Goal: Task Accomplishment & Management: Complete application form

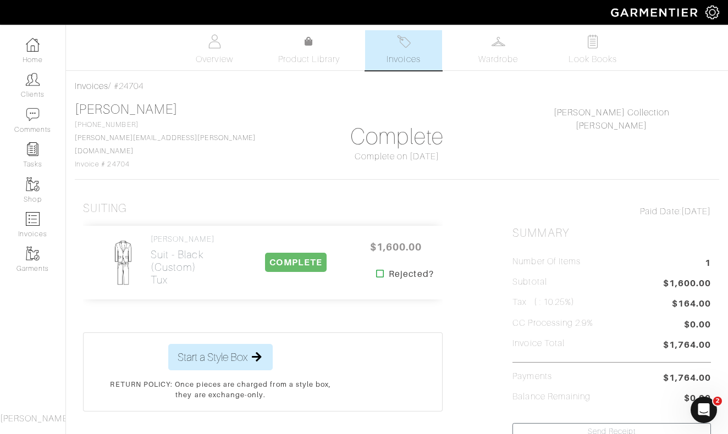
click at [411, 51] on link "Invoices" at bounding box center [403, 50] width 77 height 40
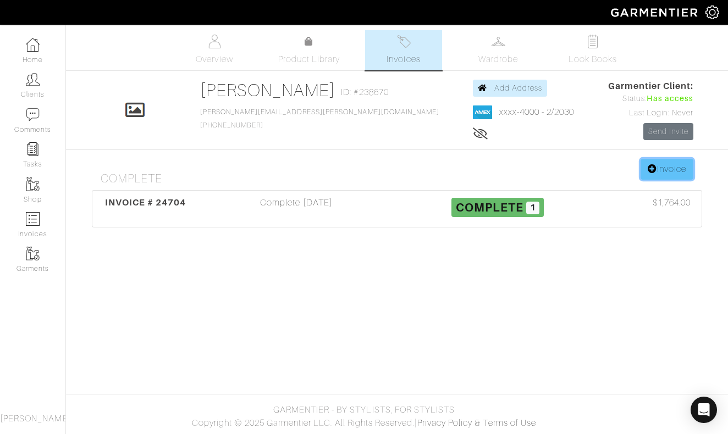
click at [673, 168] on link "Invoice" at bounding box center [666, 169] width 53 height 21
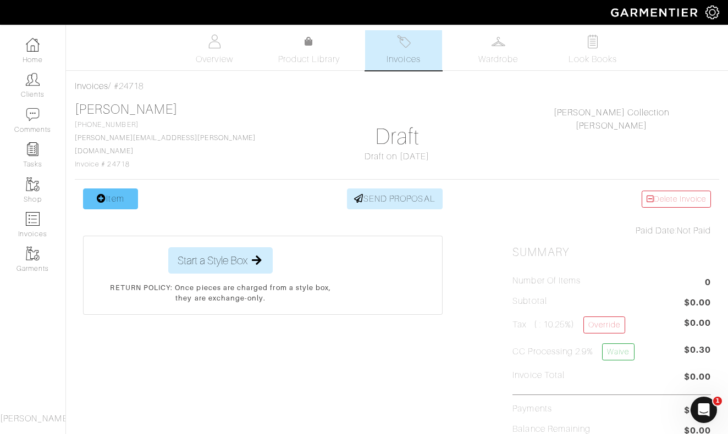
click at [110, 188] on link "Item" at bounding box center [110, 198] width 55 height 21
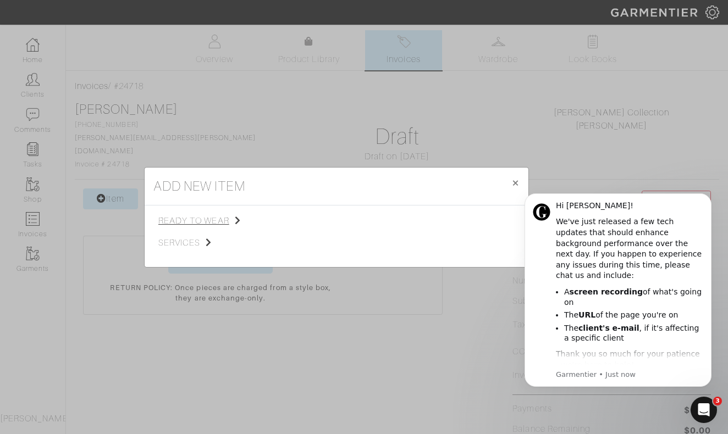
click at [195, 215] on span "ready to wear" at bounding box center [213, 220] width 110 height 13
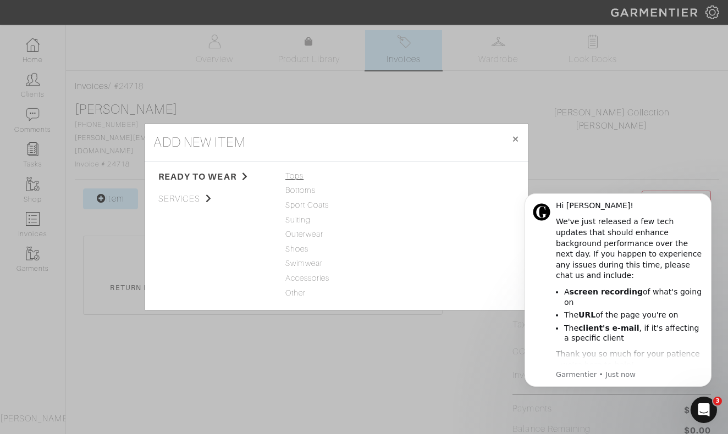
click at [295, 180] on span "Tops" at bounding box center [336, 176] width 102 height 12
click at [421, 204] on link "Woven" at bounding box center [417, 205] width 26 height 9
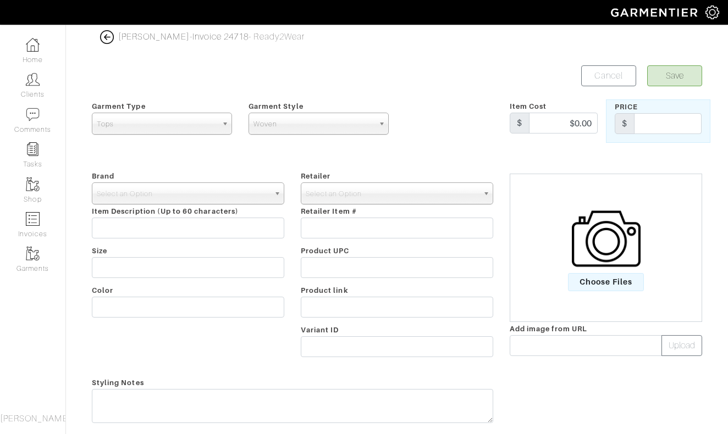
click at [420, 207] on div "Retailer - 032c 1017 ALYX 9SM 111SKIN 11 by Boris Bidjan Saberi 11 Honore 12 St…" at bounding box center [396, 265] width 209 height 193
click at [415, 207] on div "Retailer - 032c 1017 ALYX 9SM 111SKIN 11 by Boris Bidjan Saberi 11 Honore 12 St…" at bounding box center [396, 265] width 209 height 193
drag, startPoint x: 560, startPoint y: 126, endPoint x: 614, endPoint y: 126, distance: 54.4
click at [614, 126] on div "Garment Type Tops Bottoms Sport Coats Suiting Outerwear Shoes Swimwear Accessor…" at bounding box center [397, 120] width 626 height 43
type input "349"
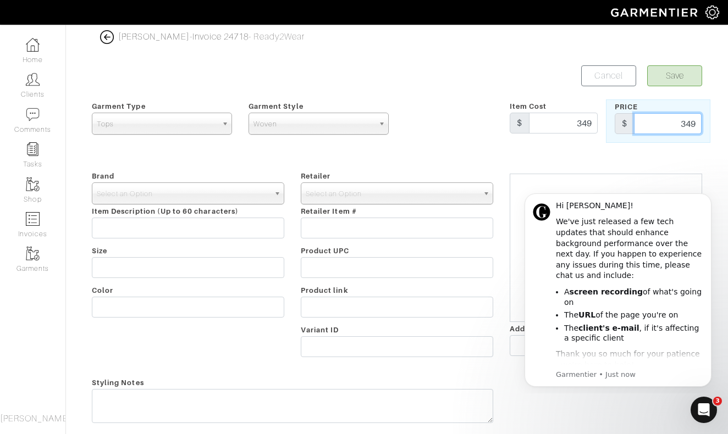
type input "349"
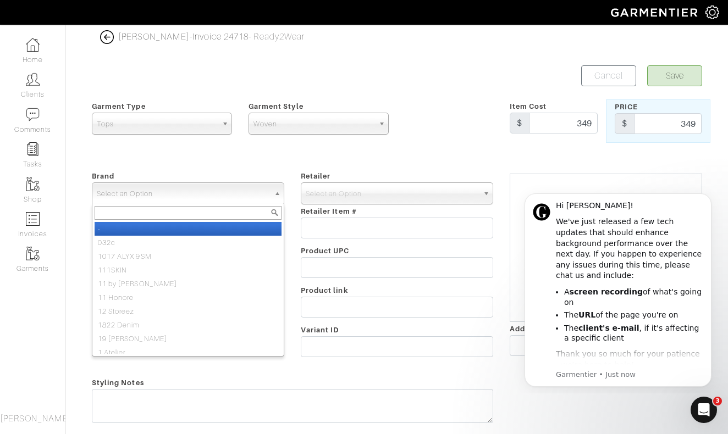
click at [182, 198] on span "Select an Option" at bounding box center [183, 194] width 173 height 22
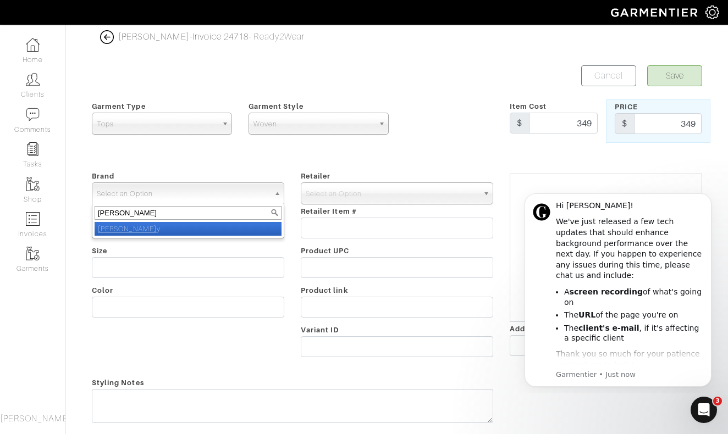
type input "nick roy"
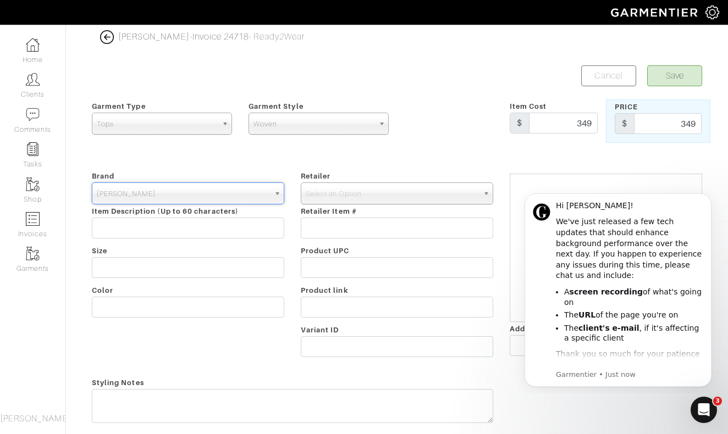
select select "[PERSON_NAME]"
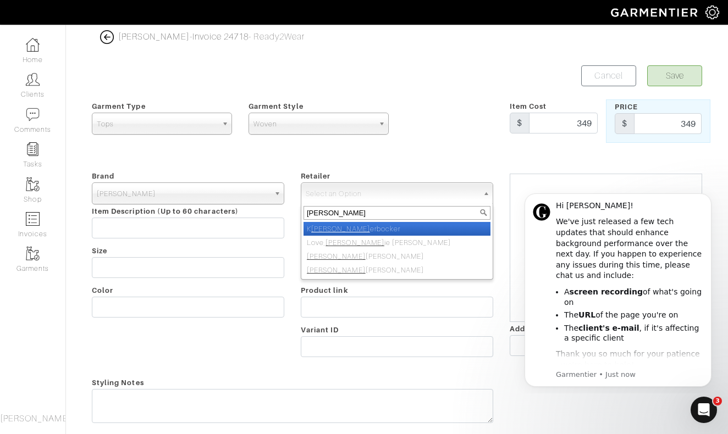
type input "nick roy"
select select "5031"
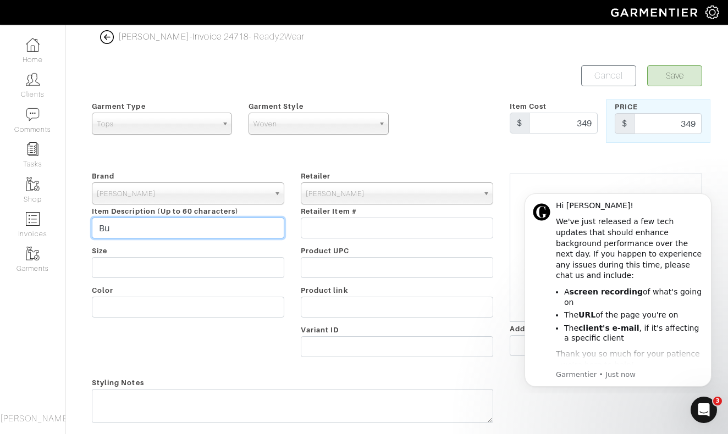
type input "B"
type input "Flannel Button Down"
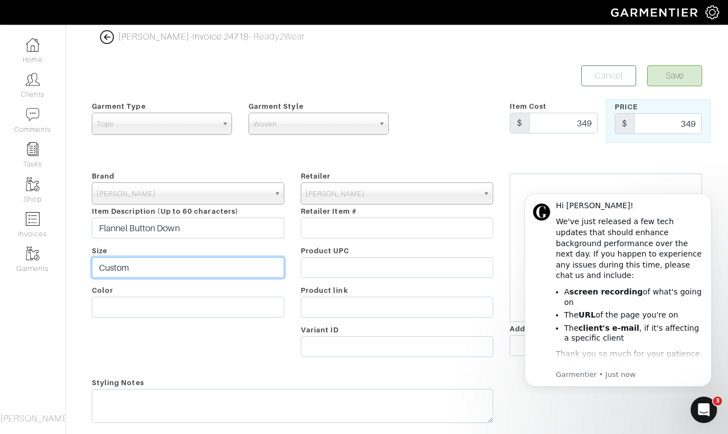
type input "Custom"
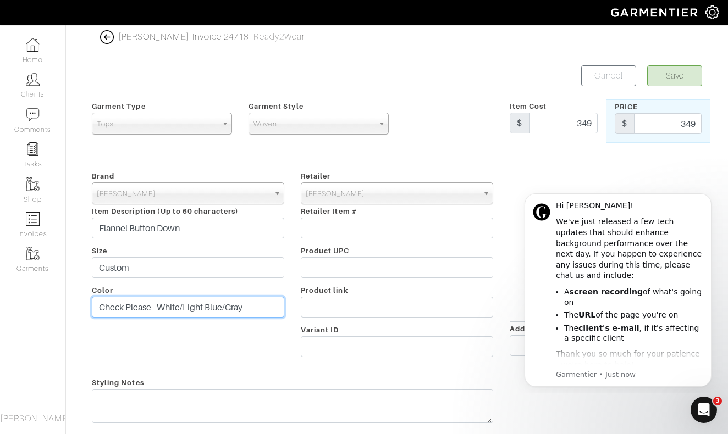
type input "Check Please - White/Light Blue/Gray"
click at [676, 80] on button "Save" at bounding box center [674, 75] width 55 height 21
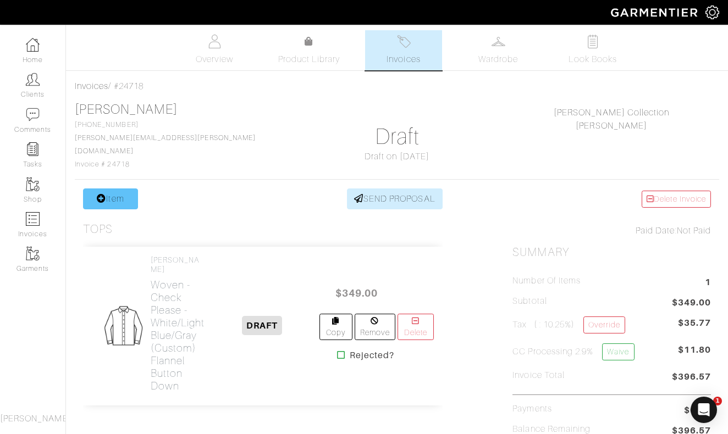
click at [112, 190] on link "Item" at bounding box center [110, 198] width 55 height 21
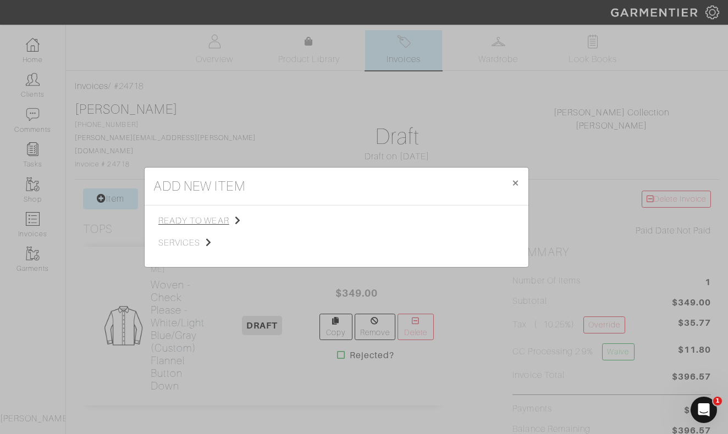
click at [192, 219] on span "ready to wear" at bounding box center [213, 220] width 110 height 13
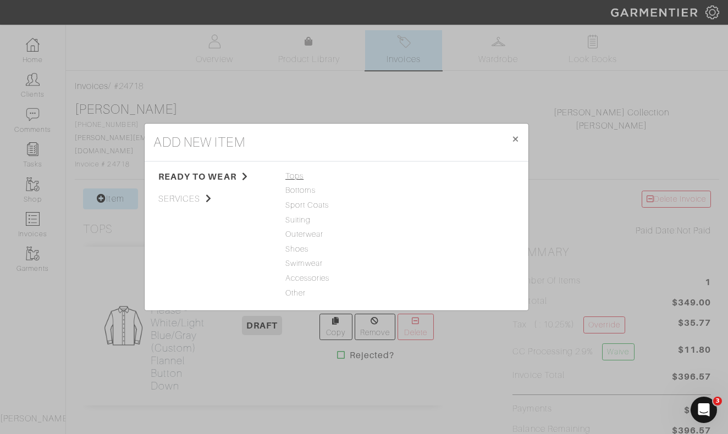
click at [293, 176] on span "Tops" at bounding box center [336, 176] width 102 height 12
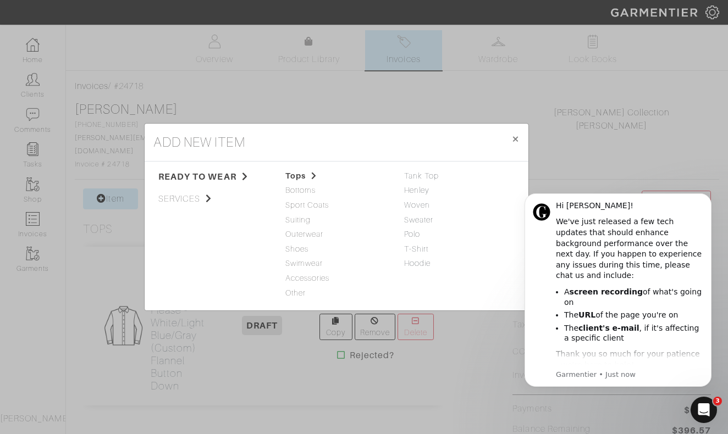
click at [410, 201] on div "Woven" at bounding box center [455, 205] width 102 height 12
click at [412, 208] on link "Woven" at bounding box center [417, 205] width 26 height 9
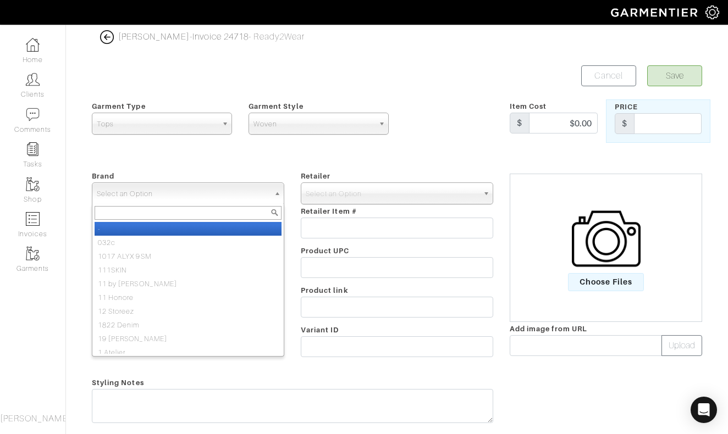
click at [249, 193] on span "Select an Option" at bounding box center [183, 194] width 173 height 22
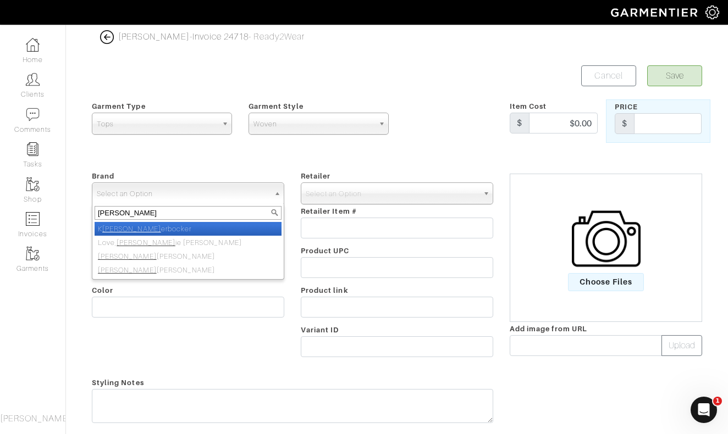
type input "nick roy"
select select "[PERSON_NAME]"
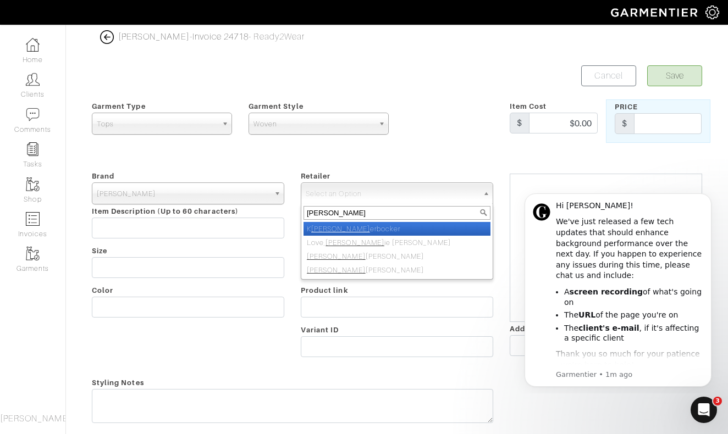
type input "[PERSON_NAME]"
select select "5031"
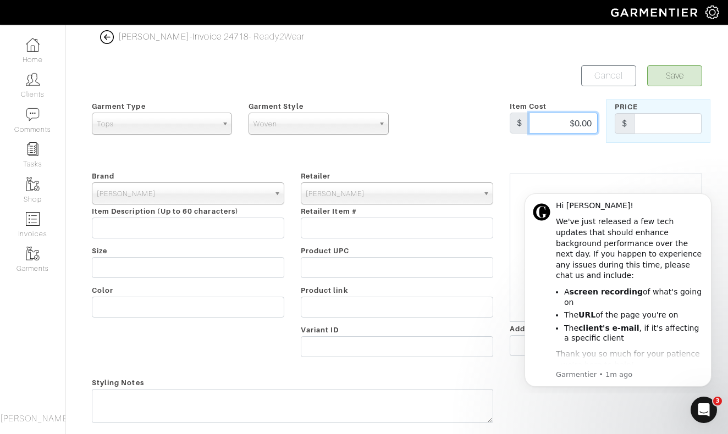
drag, startPoint x: 582, startPoint y: 121, endPoint x: 631, endPoint y: 121, distance: 48.9
click at [631, 121] on div "Garment Type Tops Bottoms Sport Coats Suiting Outerwear Shoes Swimwear Accessor…" at bounding box center [397, 120] width 626 height 43
type input "349"
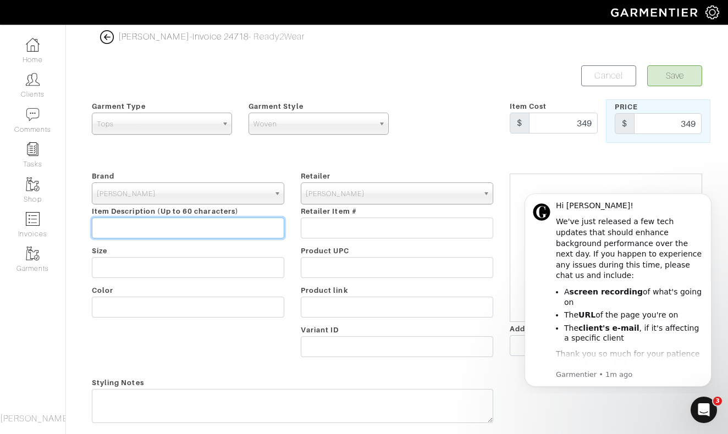
click at [255, 224] on input "text" at bounding box center [188, 228] width 192 height 21
type input "Buttercloth Stretch Shirt"
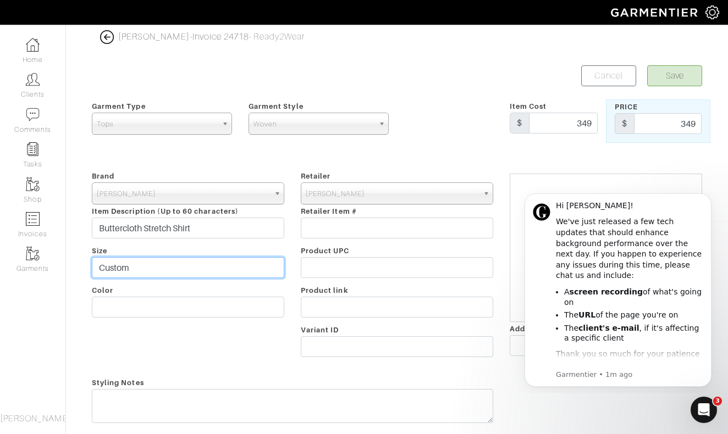
type input "Custom"
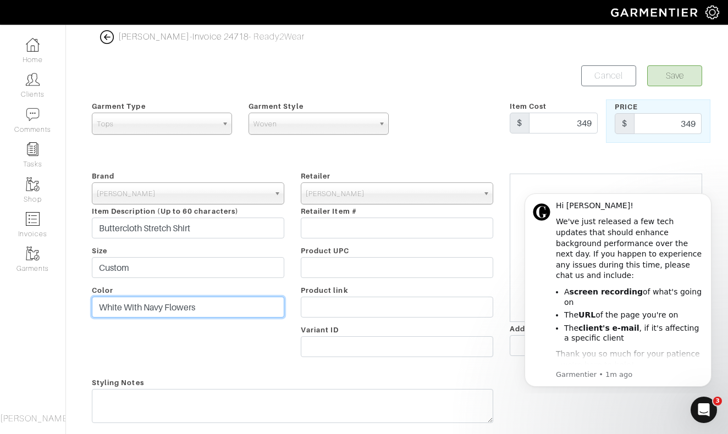
type input "White With Navy Flowers"
click at [677, 76] on button "Save" at bounding box center [674, 75] width 55 height 21
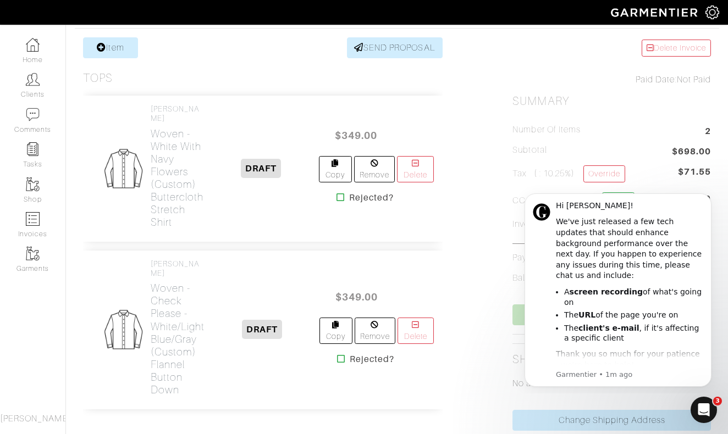
click at [615, 192] on body "Hi Nick! We've just released a few tech updates that should enhance background …" at bounding box center [617, 288] width 211 height 201
click at [456, 239] on div "Item SEND PROPOSAL Tops Nick Roy Woven - White With Navy Flowers (Custom) Butte…" at bounding box center [397, 318] width 644 height 563
click at [701, 398] on div "Open Intercom Messenger" at bounding box center [702, 408] width 36 height 36
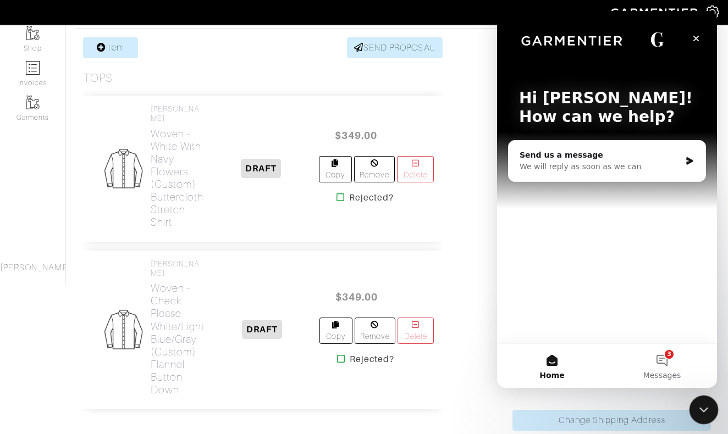
click at [701, 409] on icon "Close Intercom Messenger" at bounding box center [702, 408] width 8 height 4
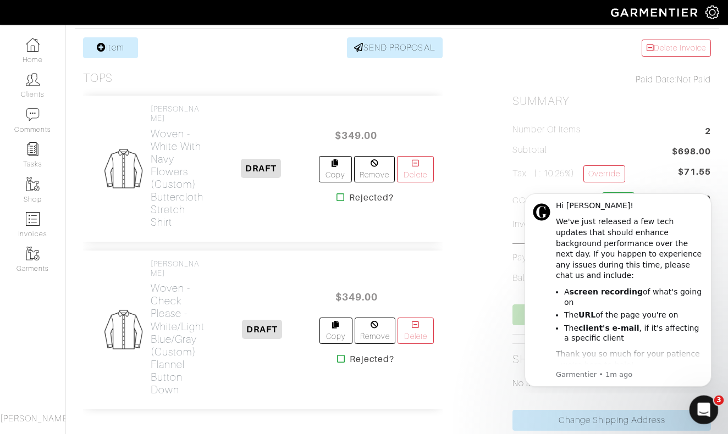
click at [688, 403] on div "Open Intercom Messenger" at bounding box center [701, 408] width 26 height 26
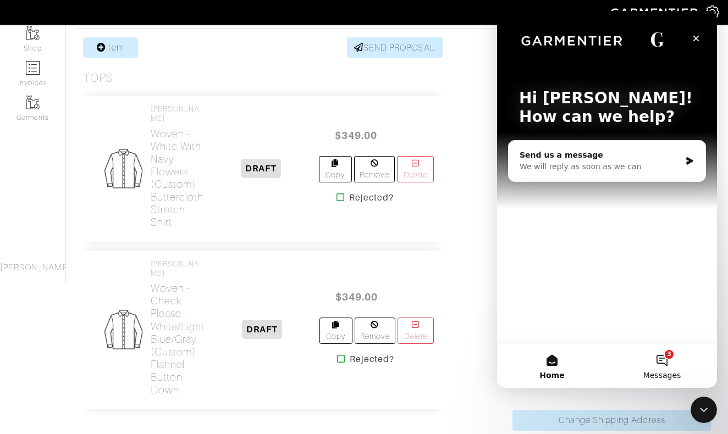
click at [662, 370] on button "3 Messages" at bounding box center [662, 366] width 110 height 44
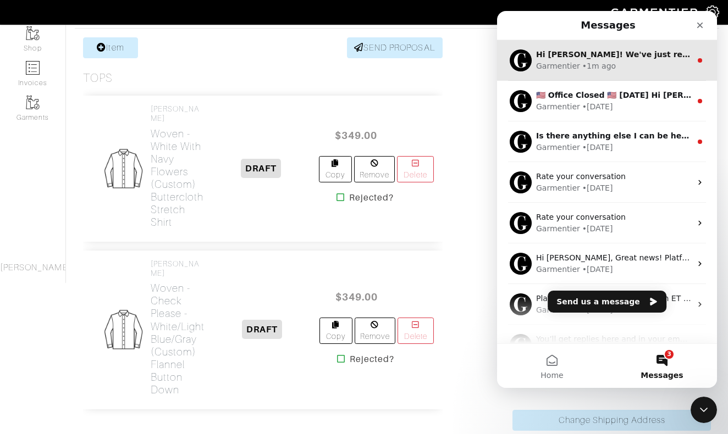
click at [653, 65] on div "Garmentier • 1m ago" at bounding box center [613, 66] width 155 height 12
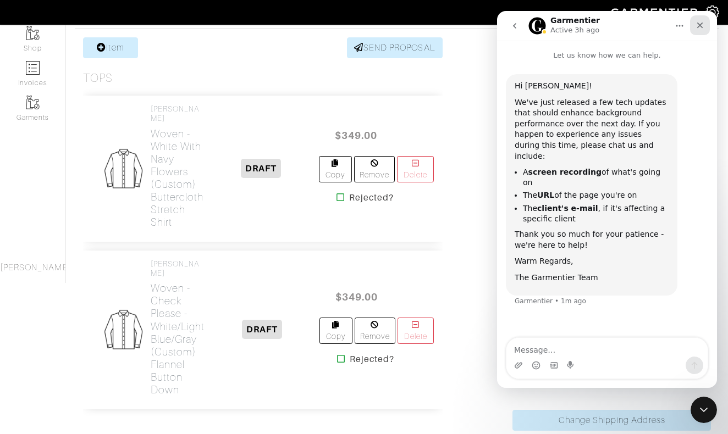
click at [700, 25] on icon "Close" at bounding box center [700, 26] width 6 height 6
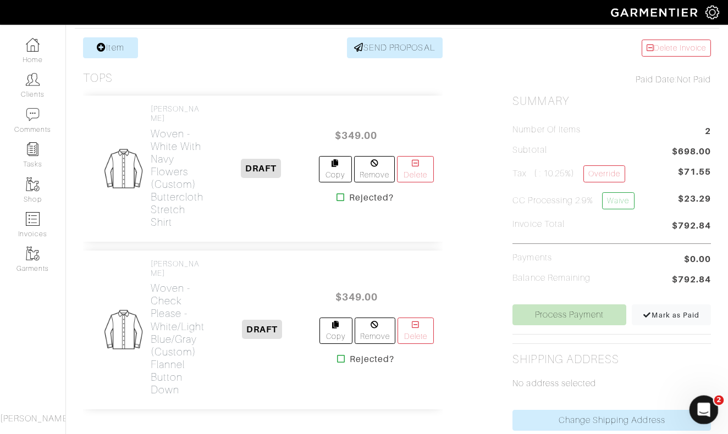
click at [701, 400] on div "Open Intercom Messenger" at bounding box center [702, 408] width 36 height 36
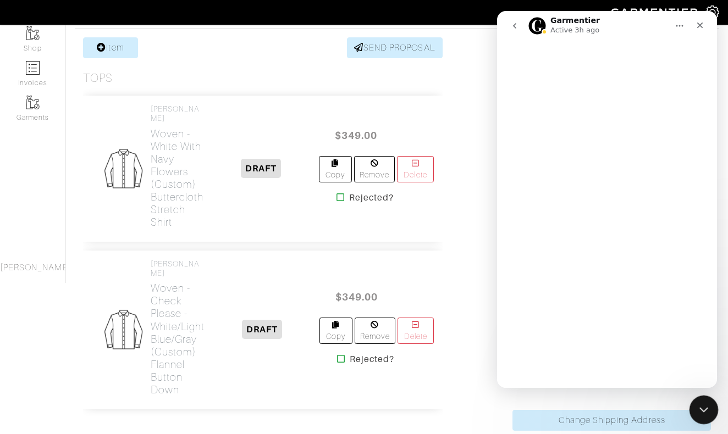
scroll to position [0, 0]
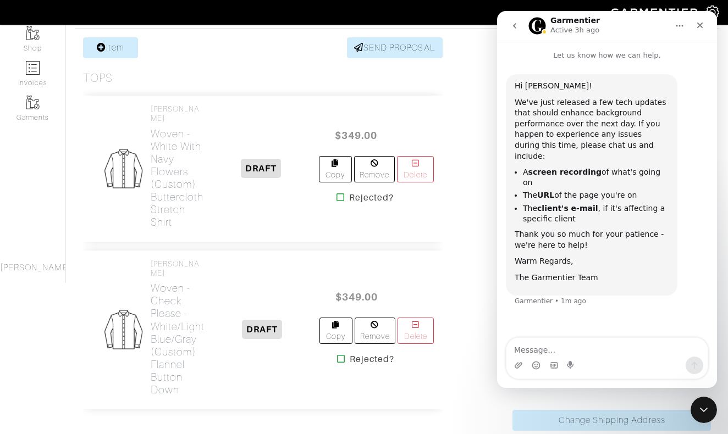
click at [509, 25] on button "go back" at bounding box center [514, 25] width 21 height 21
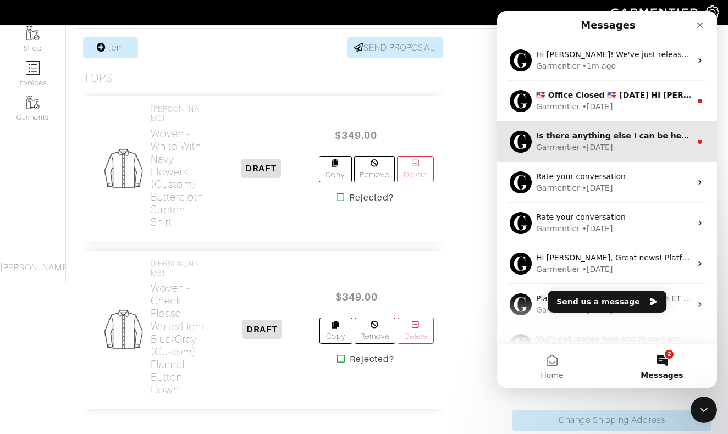
click at [556, 148] on div "Garmentier" at bounding box center [558, 148] width 44 height 12
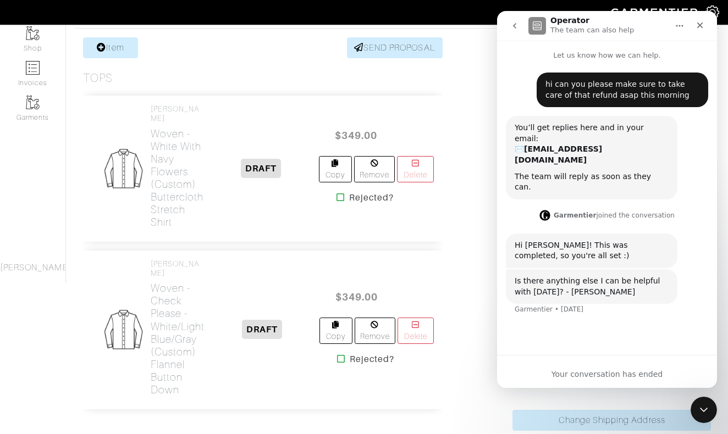
click at [514, 26] on icon "go back" at bounding box center [514, 25] width 3 height 5
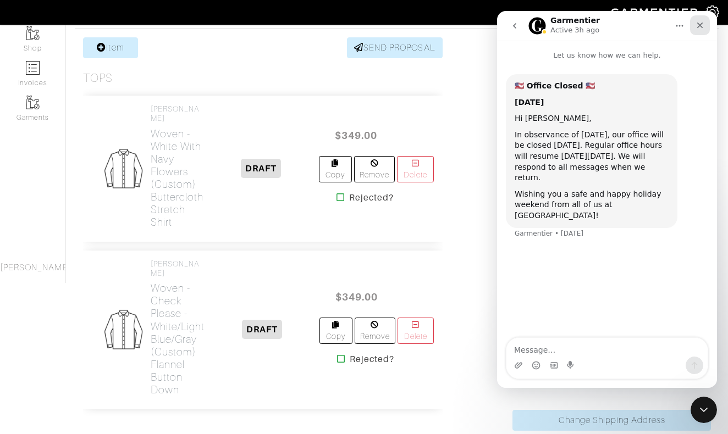
click at [702, 22] on icon "Close" at bounding box center [699, 25] width 9 height 9
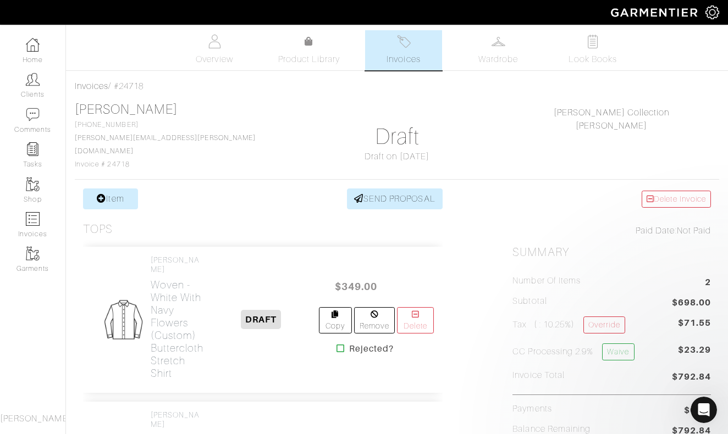
scroll to position [151, 0]
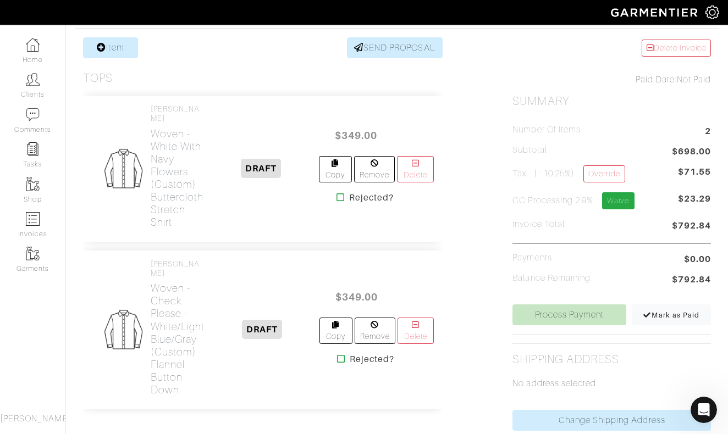
click at [622, 195] on link "Waive" at bounding box center [618, 200] width 32 height 17
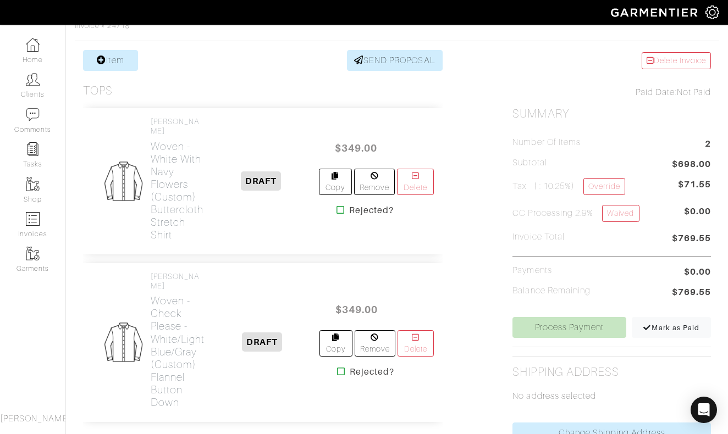
scroll to position [143, 0]
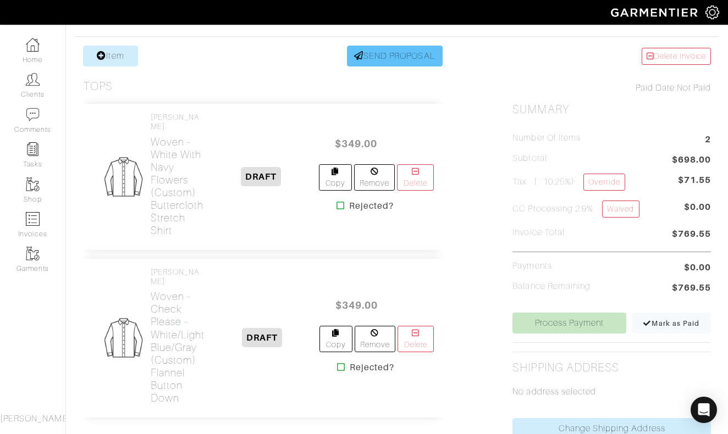
click at [375, 46] on link "SEND PROPOSAL" at bounding box center [395, 56] width 96 height 21
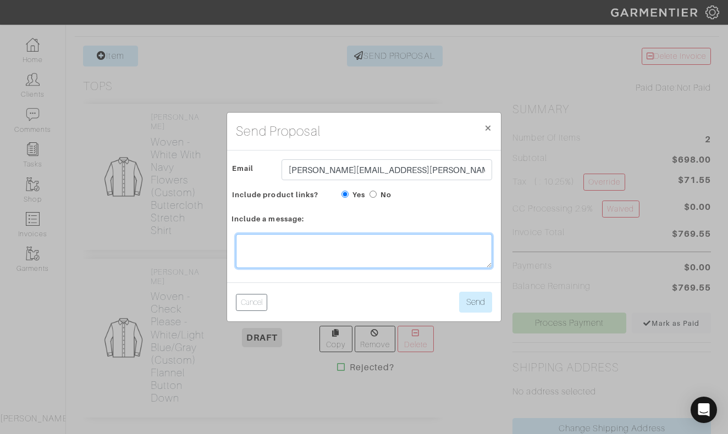
click at [279, 245] on textarea at bounding box center [364, 251] width 256 height 34
type textarea "Yo,"
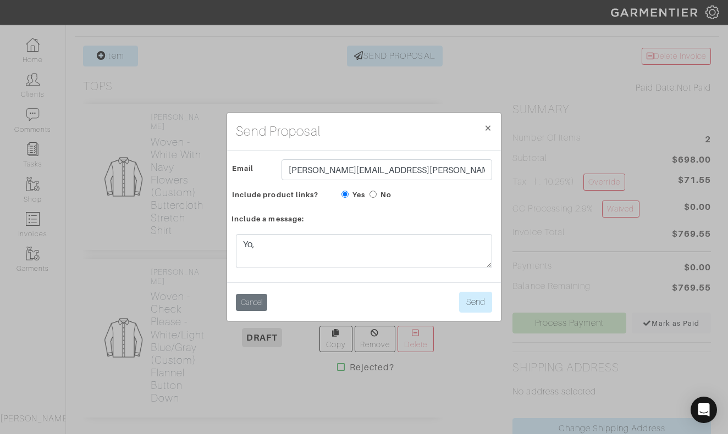
click at [257, 306] on button "Cancel" at bounding box center [251, 302] width 31 height 17
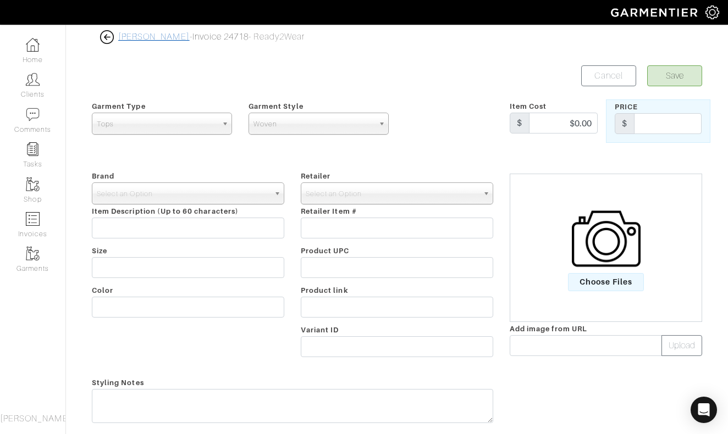
click at [154, 36] on link "Josh Salzman" at bounding box center [153, 37] width 71 height 10
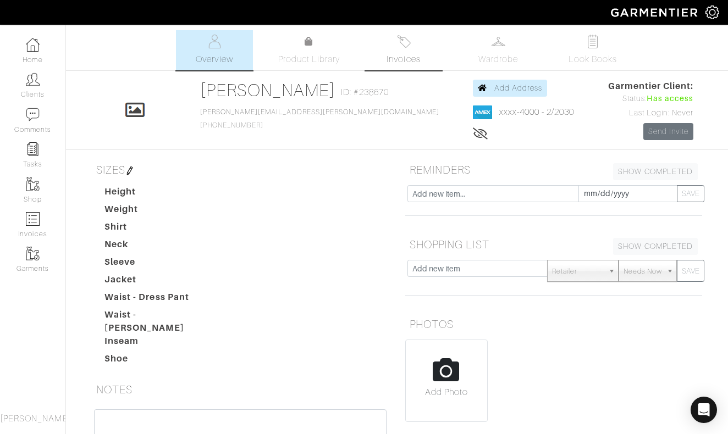
click at [397, 52] on link "Invoices" at bounding box center [403, 50] width 77 height 40
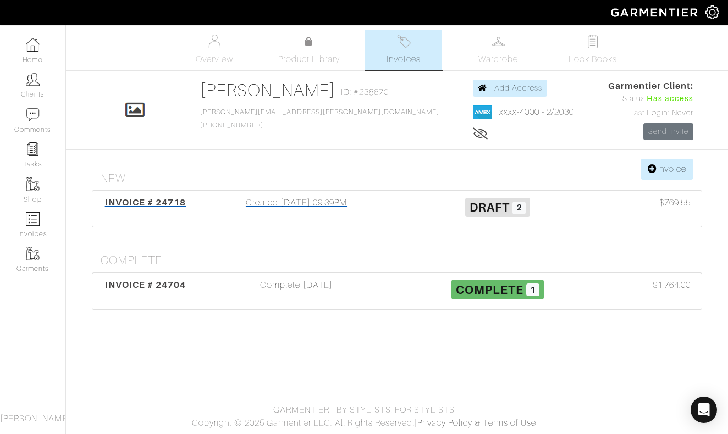
click at [306, 203] on div "Created 09/29/25 09:39PM" at bounding box center [296, 208] width 201 height 25
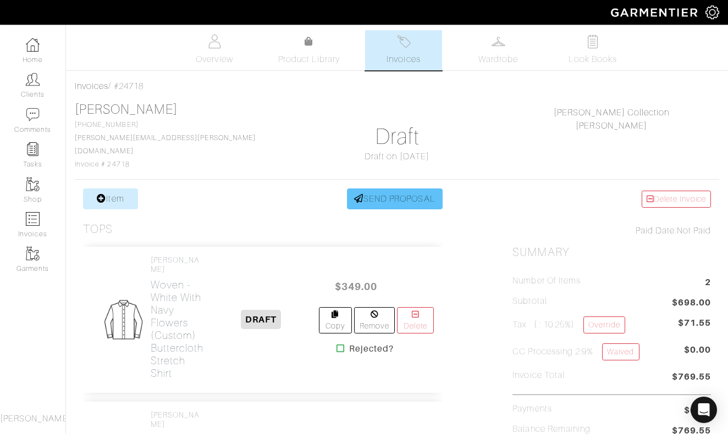
click at [384, 192] on link "SEND PROPOSAL" at bounding box center [395, 198] width 96 height 21
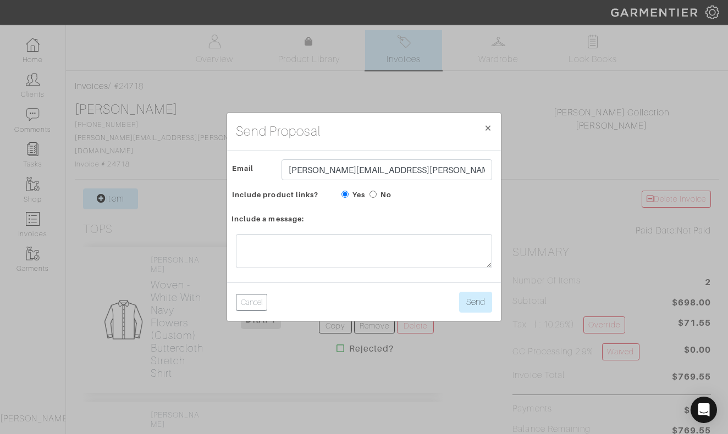
click at [308, 269] on div at bounding box center [364, 253] width 274 height 57
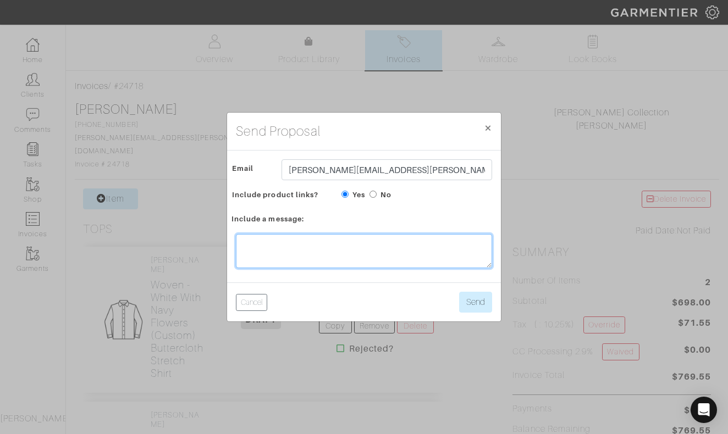
click at [326, 246] on textarea at bounding box center [364, 251] width 256 height 34
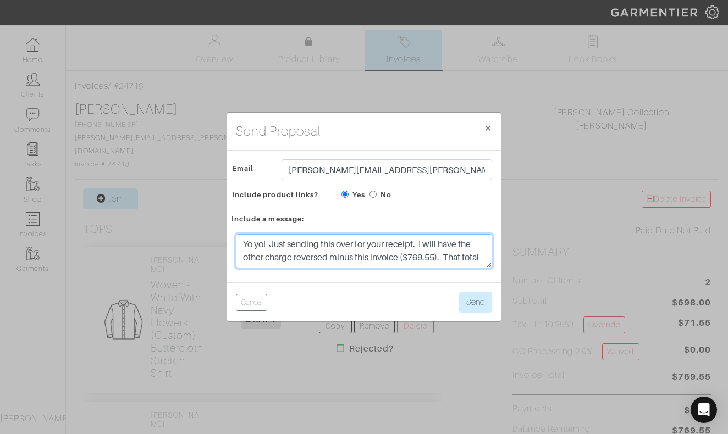
scroll to position [8, 0]
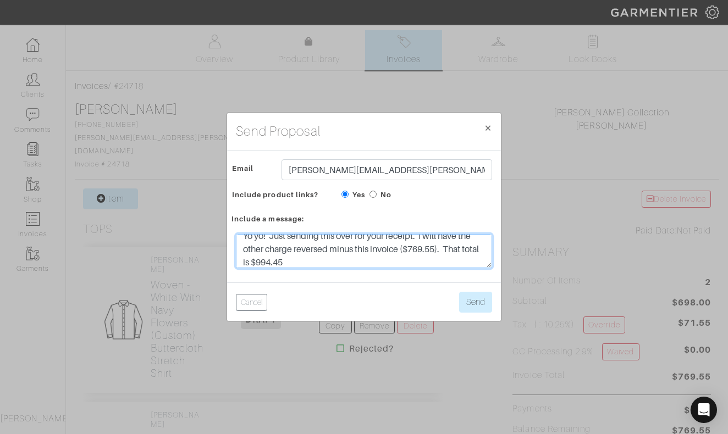
click at [442, 251] on textarea "Yo yo! Just sending this over for your receipt. I will have the other charge re…" at bounding box center [364, 251] width 256 height 34
click at [327, 263] on textarea "Yo yo! Just sending this over for your receipt. I will have the other charge re…" at bounding box center [364, 251] width 256 height 34
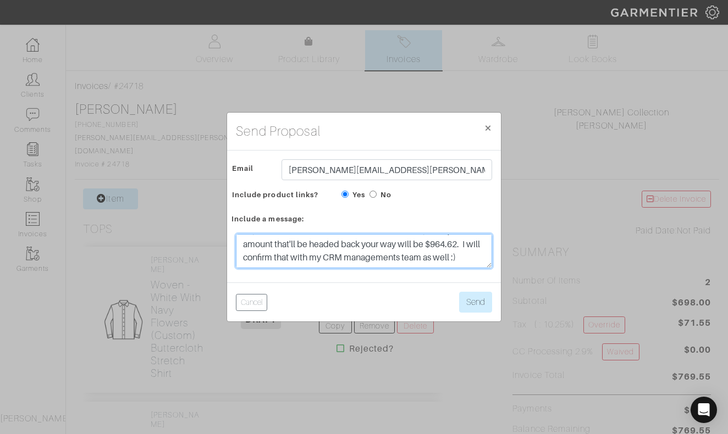
scroll to position [61, 0]
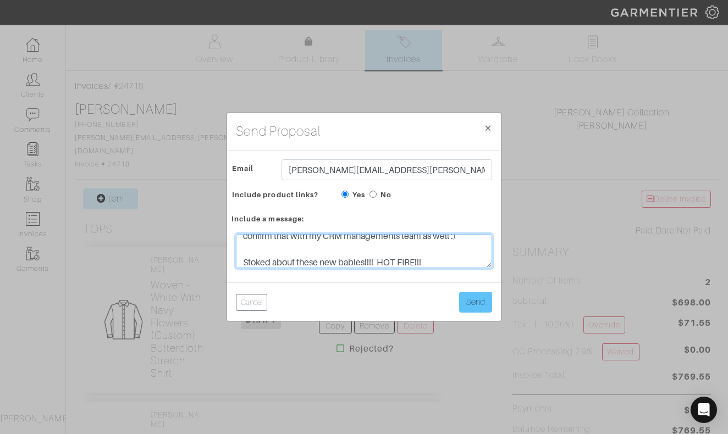
type textarea "Yo yo! Just sending this over for your receipt. I will have the other charge re…"
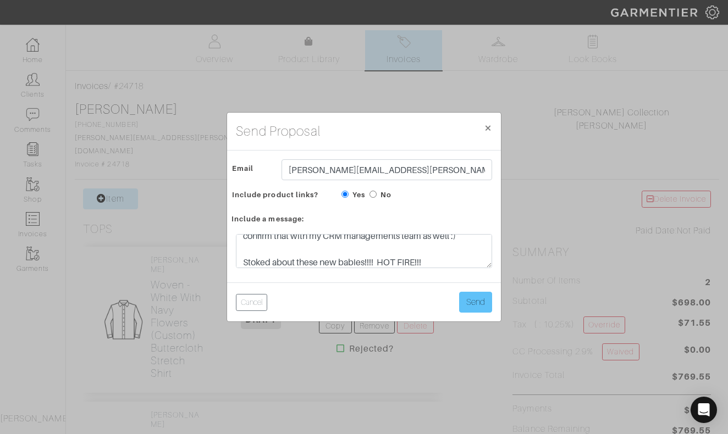
click at [473, 303] on button "Send" at bounding box center [475, 302] width 33 height 21
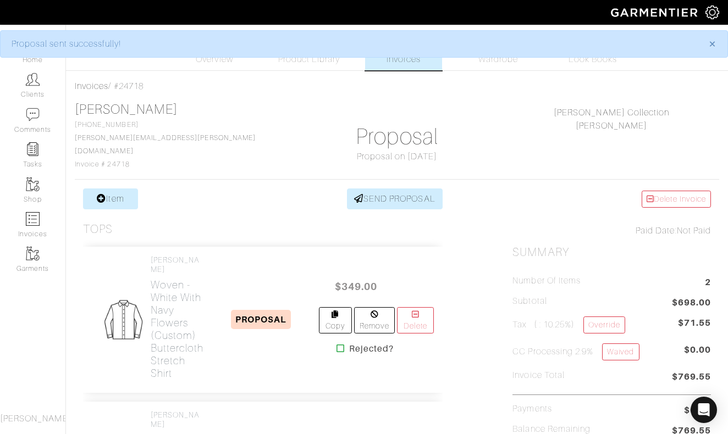
click at [413, 60] on span "Invoices" at bounding box center [403, 59] width 34 height 13
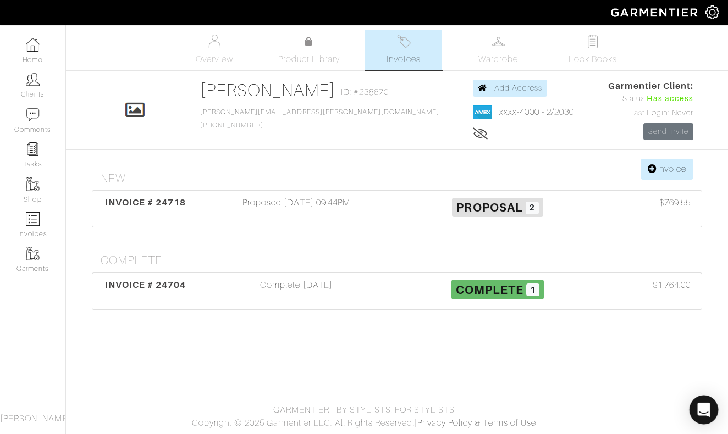
click at [703, 410] on icon "Open Intercom Messenger" at bounding box center [703, 410] width 13 height 14
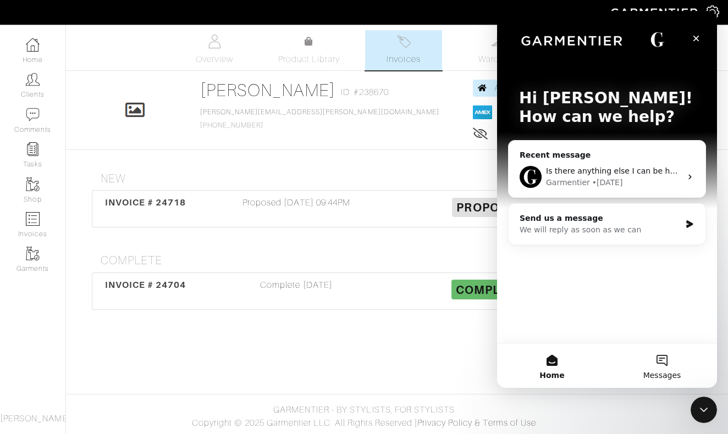
click at [661, 355] on button "Messages" at bounding box center [662, 366] width 110 height 44
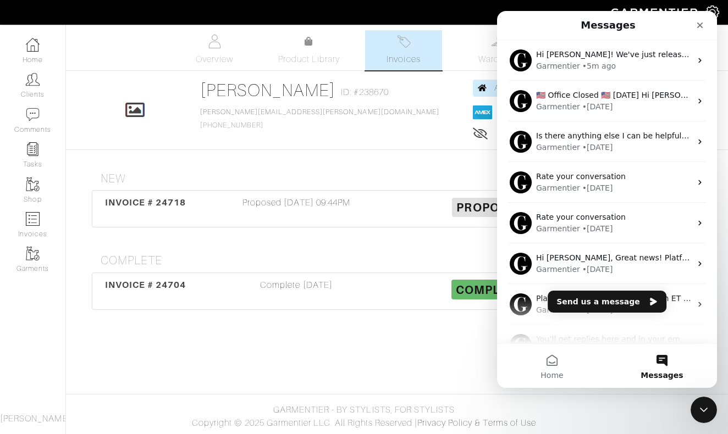
click at [603, 298] on button "Send us a message" at bounding box center [606, 302] width 119 height 22
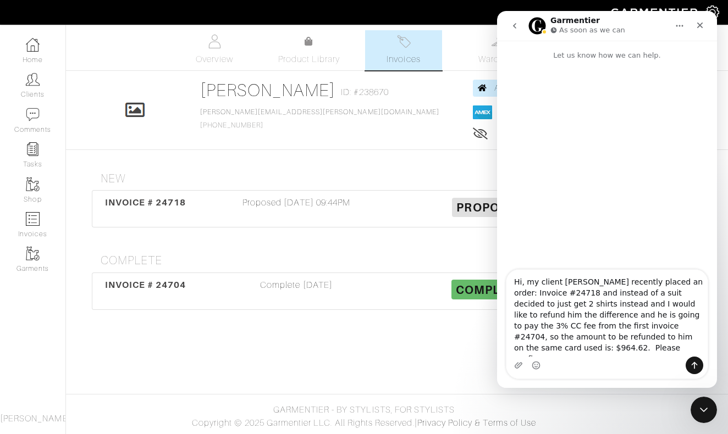
type textarea "Hi, my client [PERSON_NAME] recently placed an order: Invoice #24718 and instea…"
click at [695, 366] on icon "Send a message…" at bounding box center [694, 365] width 9 height 9
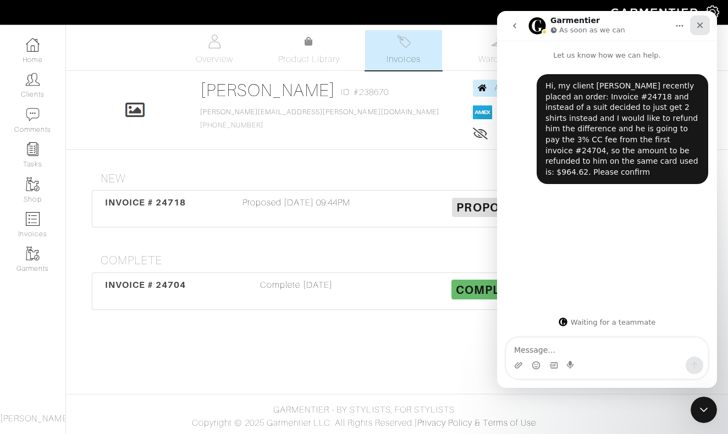
click at [698, 27] on icon "Close" at bounding box center [700, 26] width 6 height 6
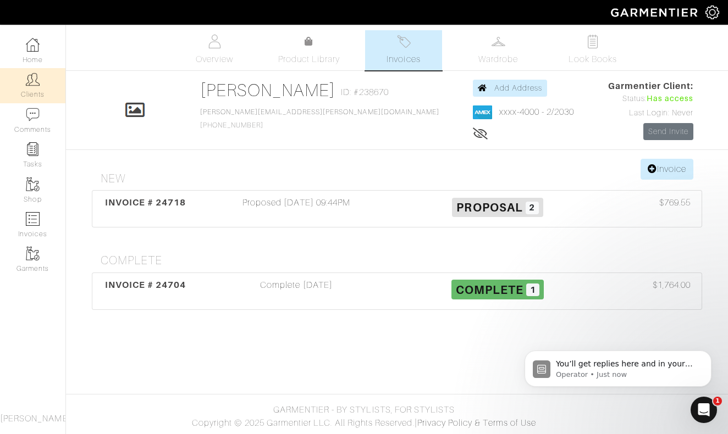
click at [38, 82] on img at bounding box center [33, 80] width 14 height 14
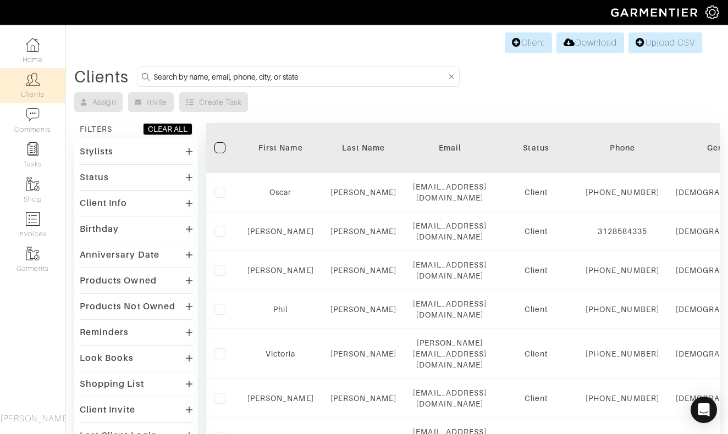
click at [313, 77] on input at bounding box center [299, 77] width 293 height 14
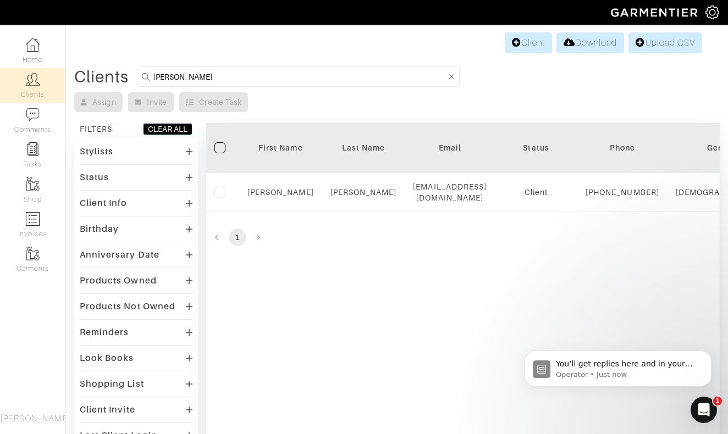
type input "Tommy"
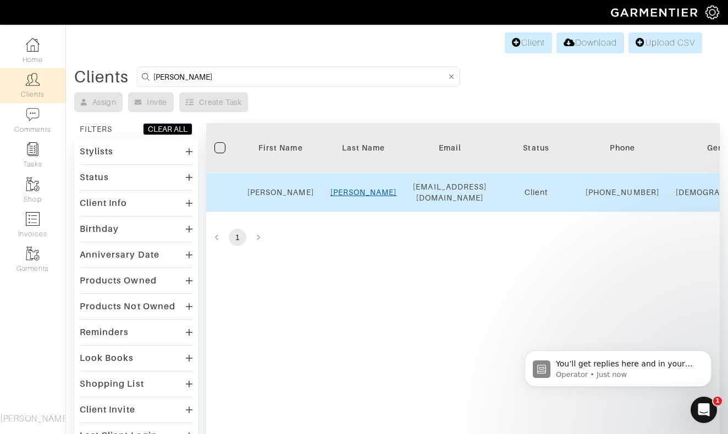
drag, startPoint x: 313, startPoint y: 77, endPoint x: 365, endPoint y: 198, distance: 131.5
click at [365, 197] on link "Walter" at bounding box center [363, 192] width 66 height 9
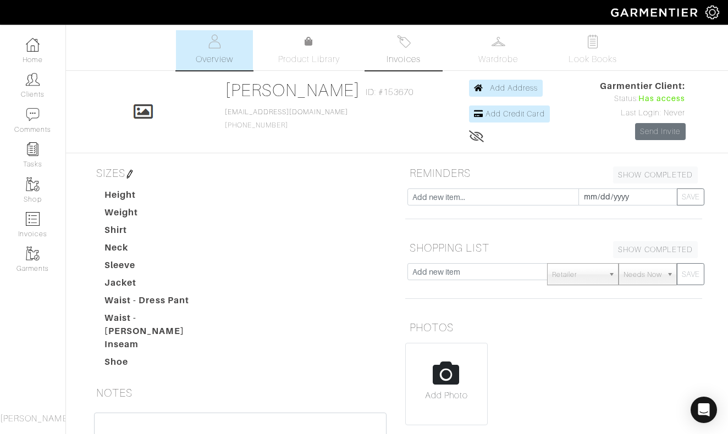
click at [402, 52] on link "Invoices" at bounding box center [403, 50] width 77 height 40
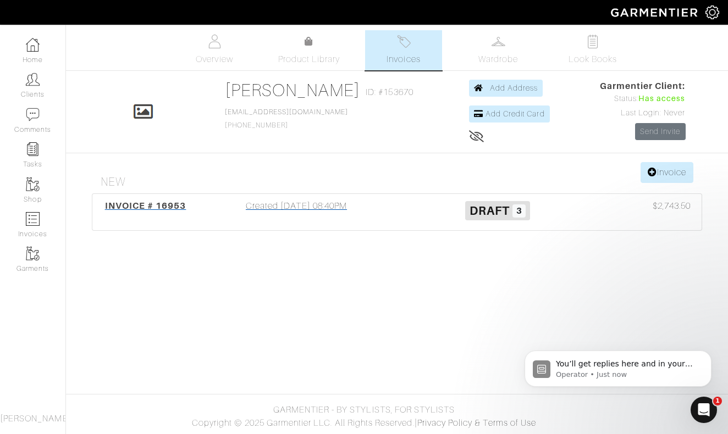
click at [306, 207] on div "Created [DATE] 08:40PM" at bounding box center [296, 211] width 201 height 25
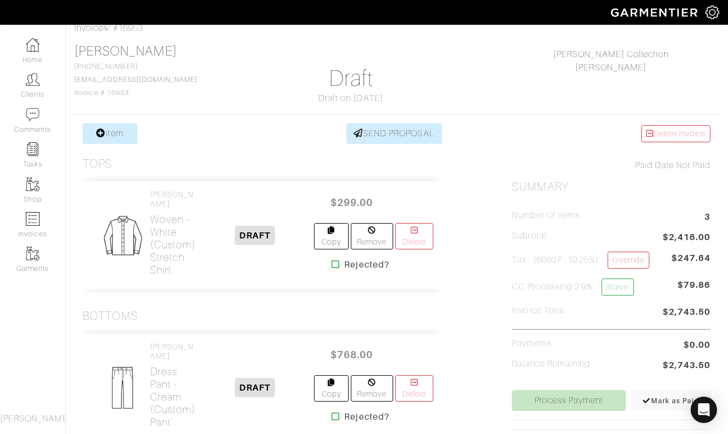
scroll to position [0, 1]
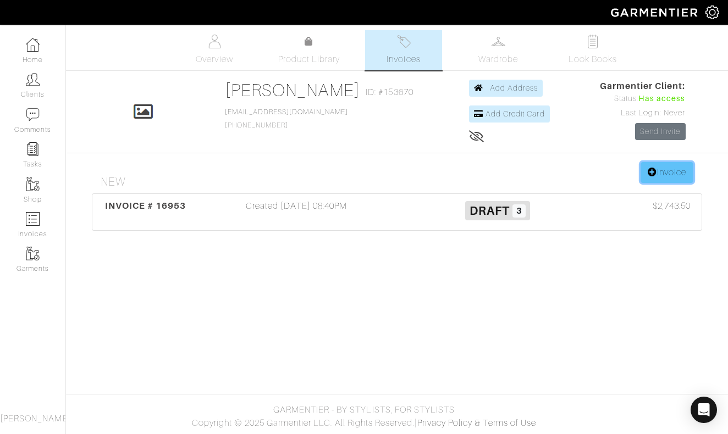
click at [670, 169] on link "Invoice" at bounding box center [666, 172] width 53 height 21
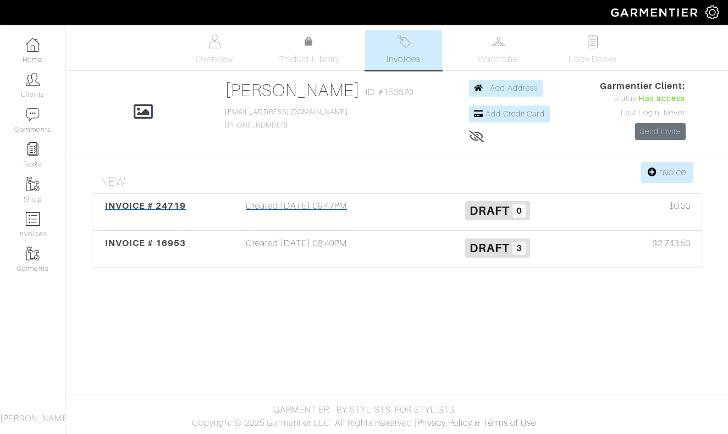
click at [289, 203] on div "Created [DATE] 09:47PM" at bounding box center [296, 211] width 201 height 25
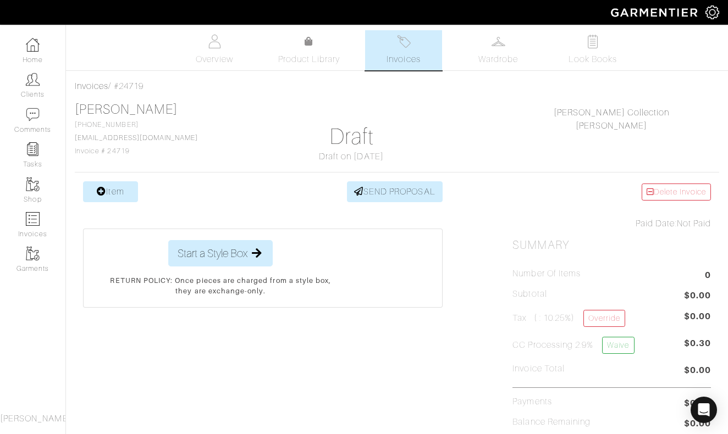
click at [113, 186] on link "Item" at bounding box center [110, 191] width 55 height 21
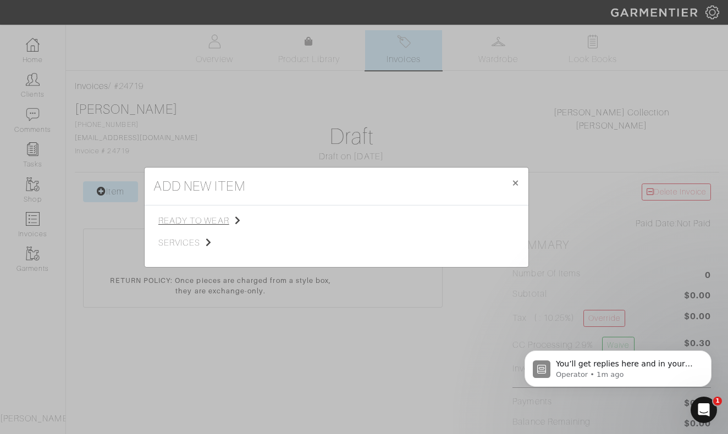
click at [214, 222] on span "ready to wear" at bounding box center [213, 220] width 110 height 13
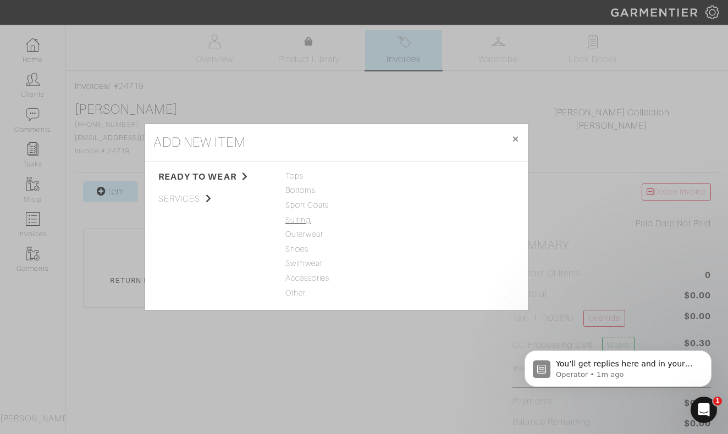
click at [298, 221] on span "Suiting" at bounding box center [336, 220] width 102 height 12
click at [425, 220] on link "3-Piece Suit" at bounding box center [425, 219] width 43 height 9
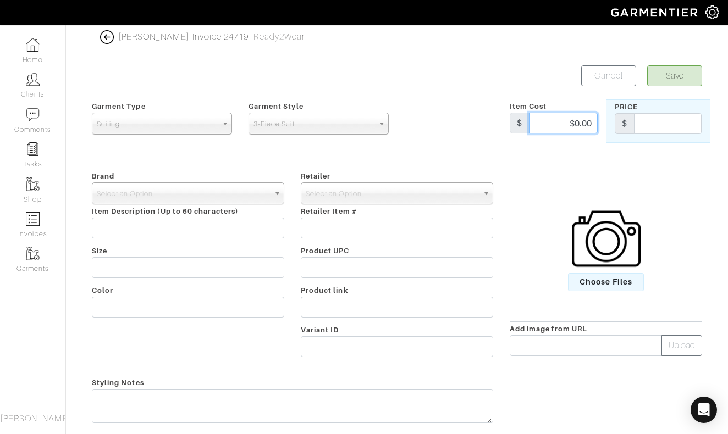
drag, startPoint x: 564, startPoint y: 121, endPoint x: 613, endPoint y: 121, distance: 49.5
click at [613, 121] on div "Garment Type Tops Bottoms Sport Coats Suiting Outerwear Shoes Swimwear Accessor…" at bounding box center [397, 120] width 626 height 43
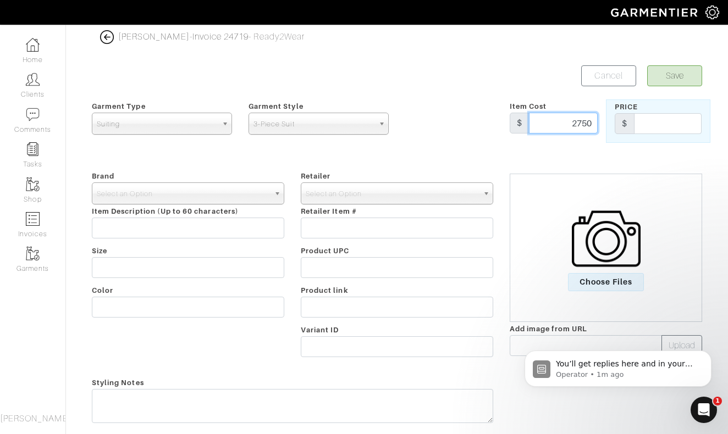
type input "2750"
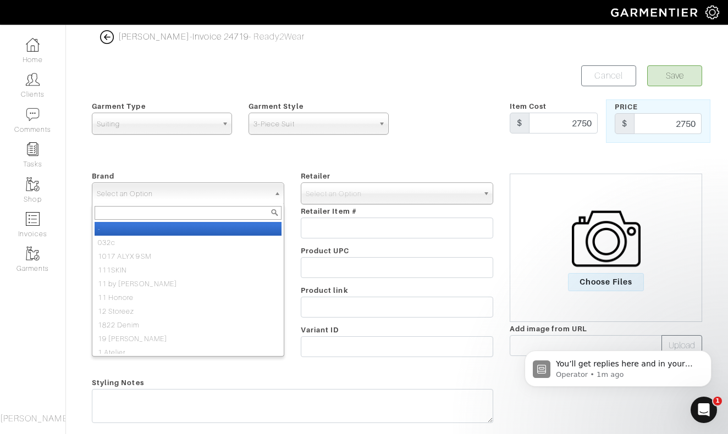
click at [252, 192] on span "Select an Option" at bounding box center [183, 194] width 173 height 22
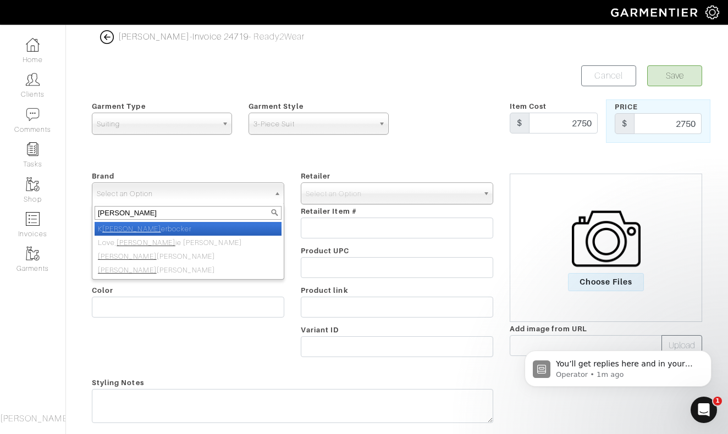
type input "[PERSON_NAME]"
select select "[PERSON_NAME]"
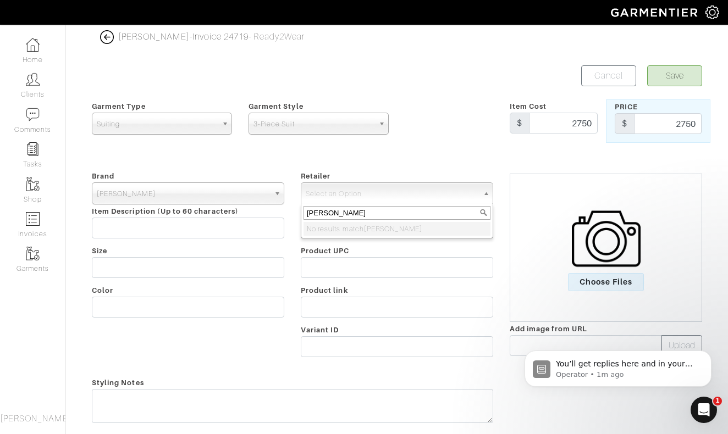
type input "Nickroy"
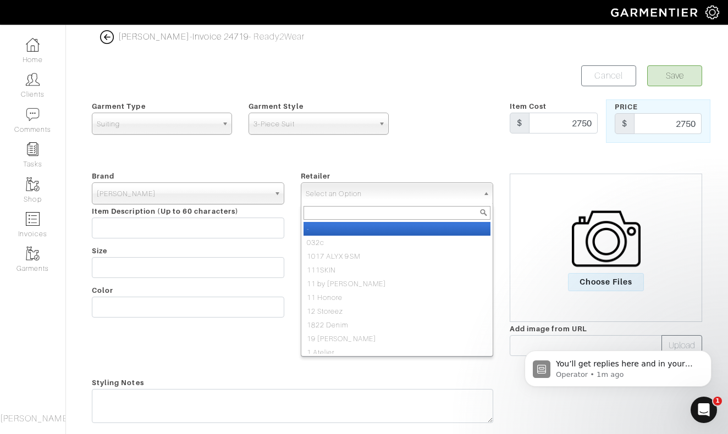
click at [406, 192] on span "Select an Option" at bounding box center [392, 194] width 173 height 22
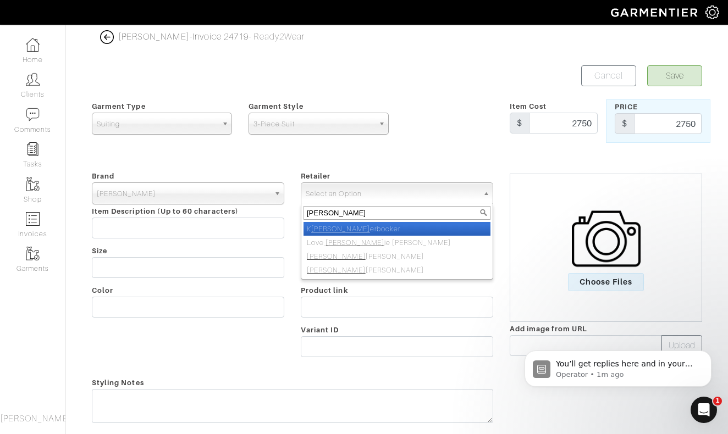
type input "[PERSON_NAME]"
select select "5031"
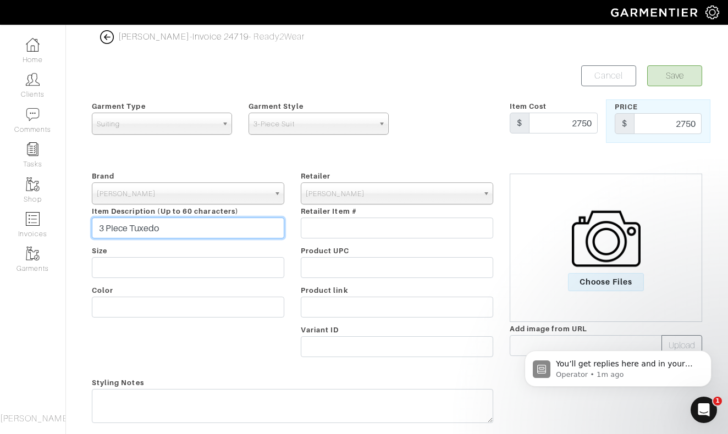
type input "3 Piece Tuxedo"
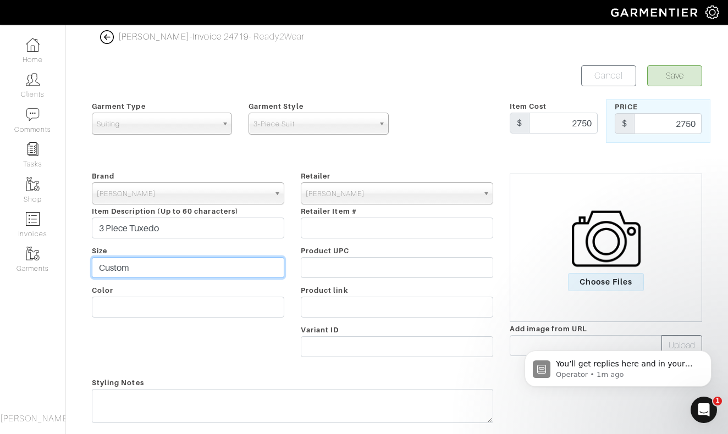
type input "Custom"
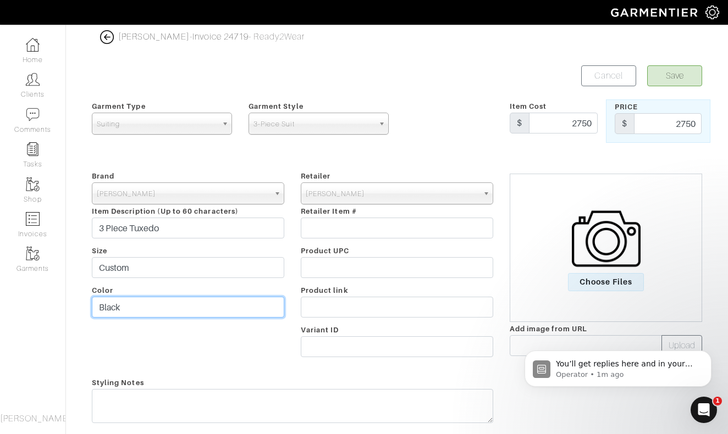
type input "Black"
click at [671, 75] on button "Save" at bounding box center [674, 75] width 55 height 21
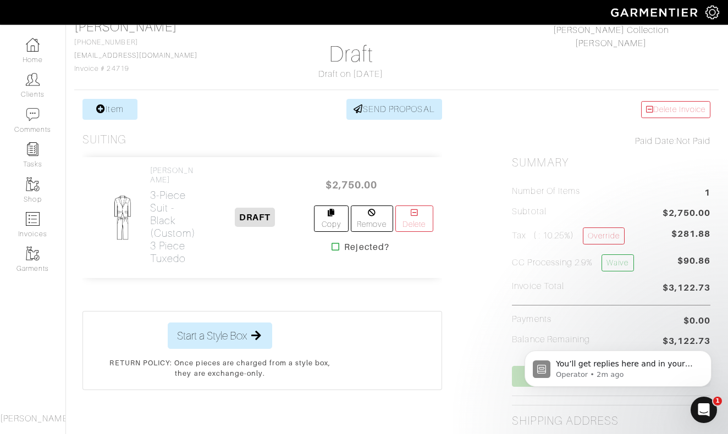
scroll to position [78, 1]
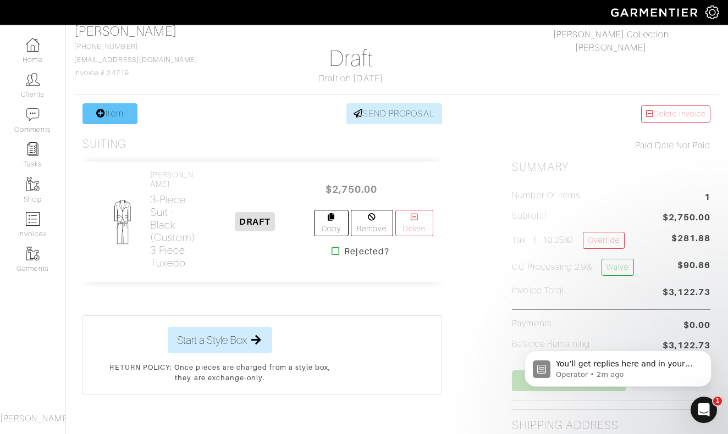
click at [114, 116] on link "Item" at bounding box center [109, 113] width 55 height 21
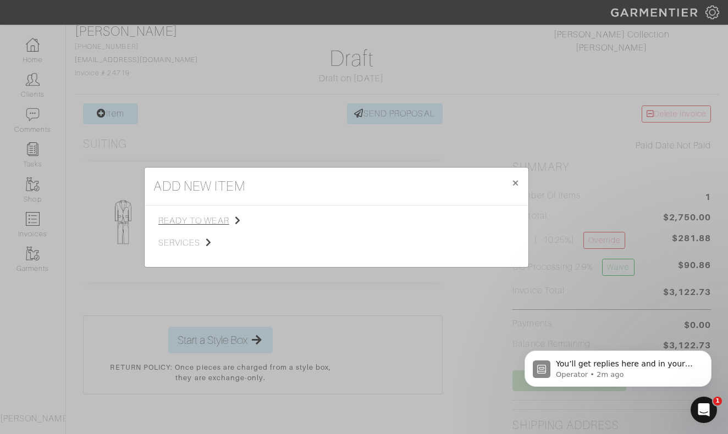
click at [198, 221] on span "ready to wear" at bounding box center [213, 220] width 110 height 13
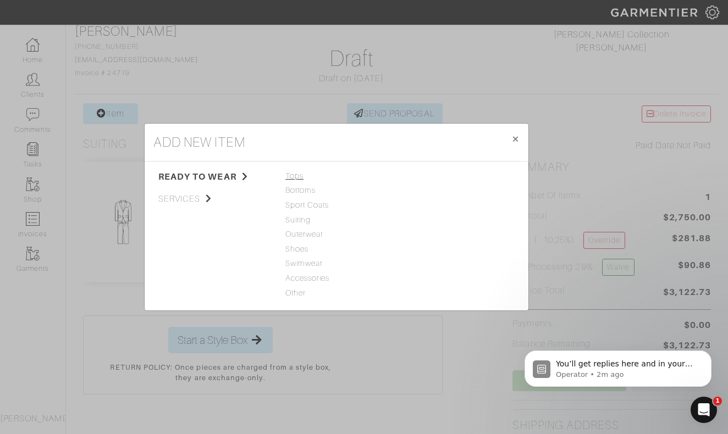
click at [293, 174] on span "Tops" at bounding box center [336, 176] width 102 height 12
click at [419, 205] on link "Woven" at bounding box center [417, 205] width 26 height 9
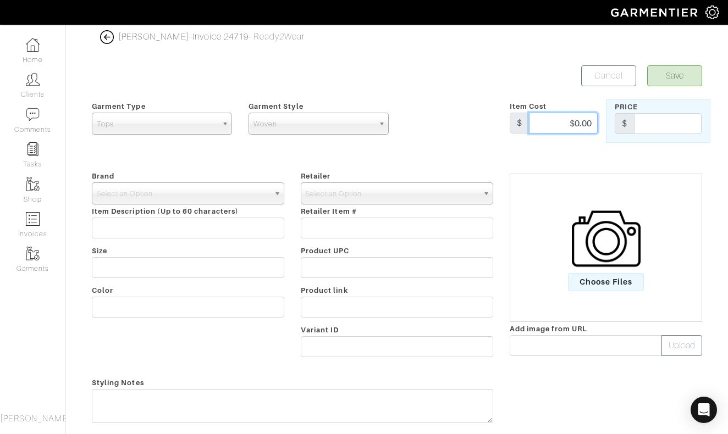
drag, startPoint x: 566, startPoint y: 121, endPoint x: 603, endPoint y: 121, distance: 36.8
click at [602, 121] on div "Item Cost $ $0.00" at bounding box center [553, 120] width 104 height 43
type input "375"
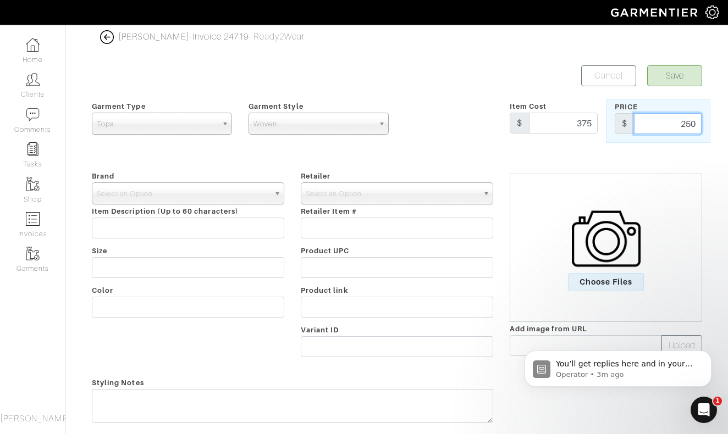
type input "250"
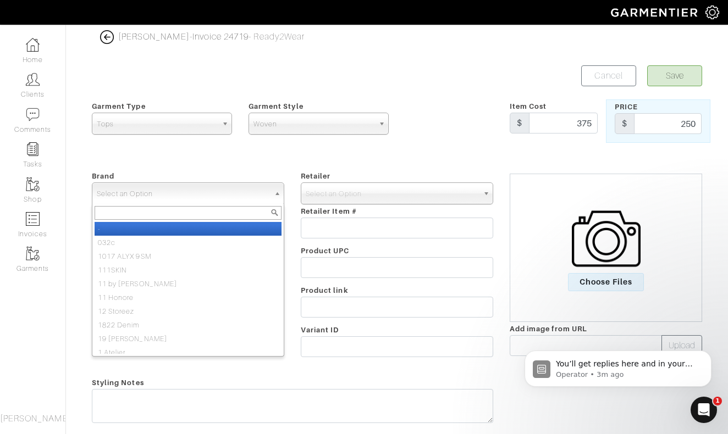
click at [257, 190] on span "Select an Option" at bounding box center [183, 194] width 173 height 22
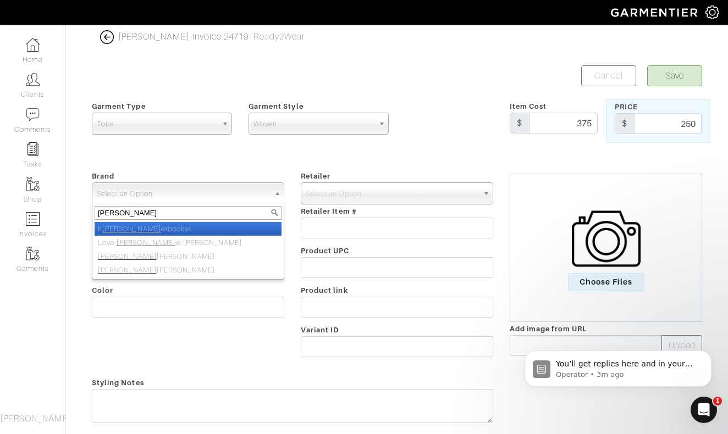
type input "[PERSON_NAME]"
select select "[PERSON_NAME]"
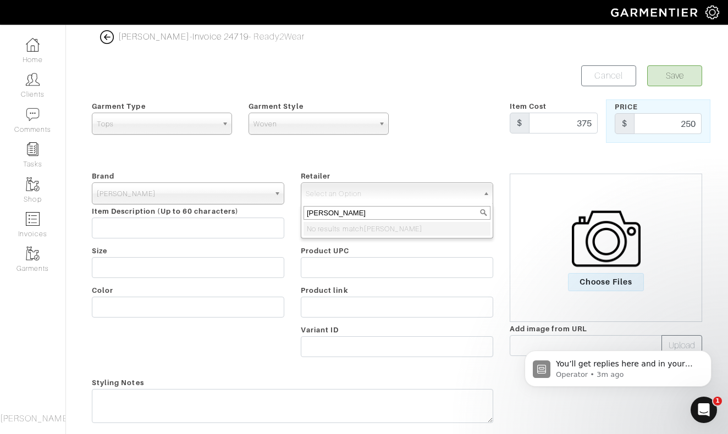
type input "[PERSON_NAME]"
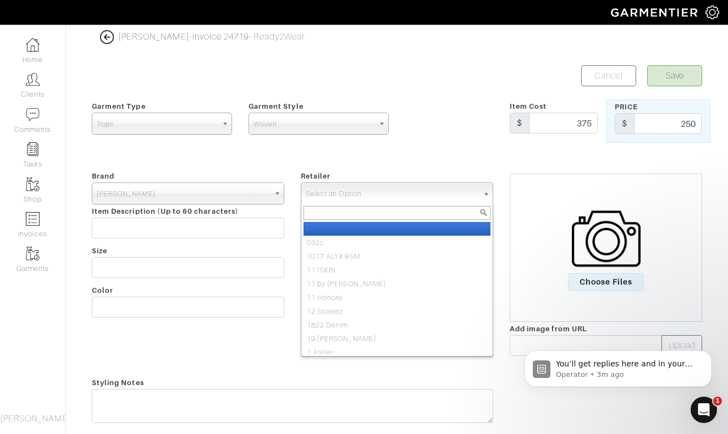
click at [380, 192] on span "Select an Option" at bounding box center [392, 194] width 173 height 22
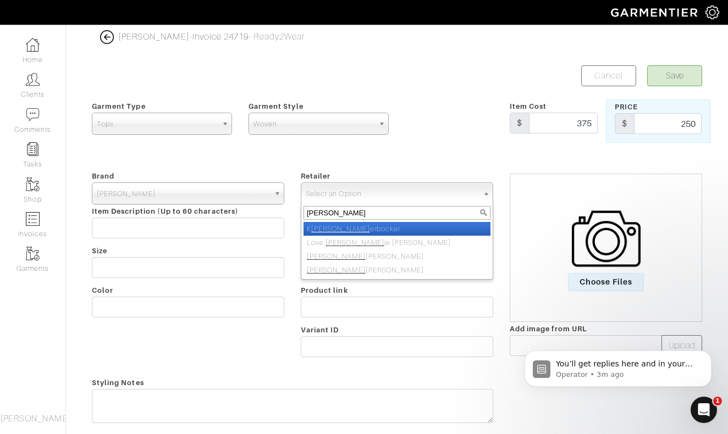
type input "[PERSON_NAME]"
select select "5031"
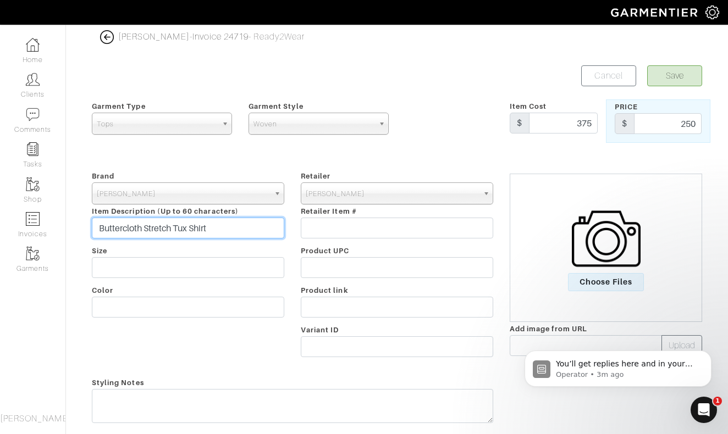
type input "Buttercloth Stretch Tux Shirt"
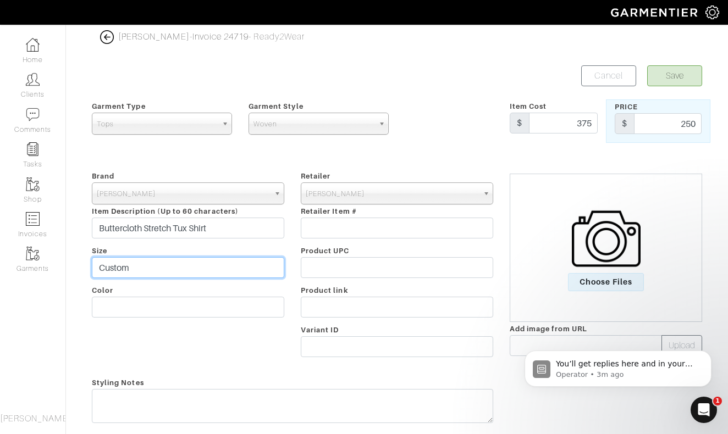
type input "Custom"
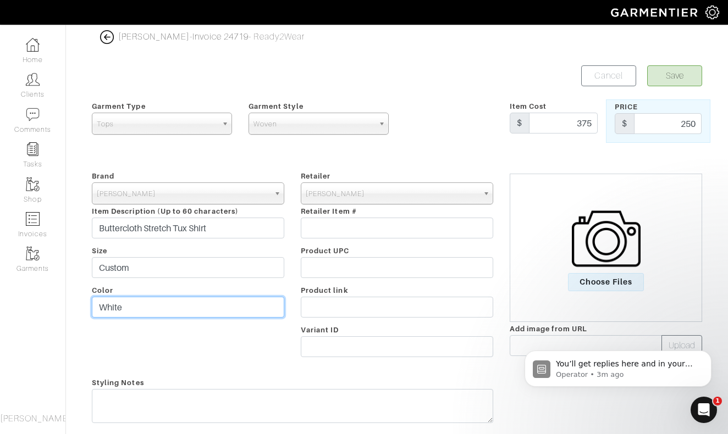
type input "White"
click at [676, 76] on button "Save" at bounding box center [674, 75] width 55 height 21
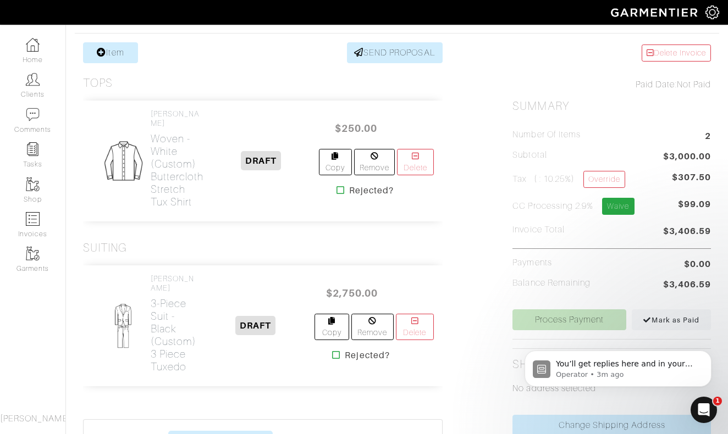
click at [623, 205] on link "Waive" at bounding box center [618, 206] width 32 height 17
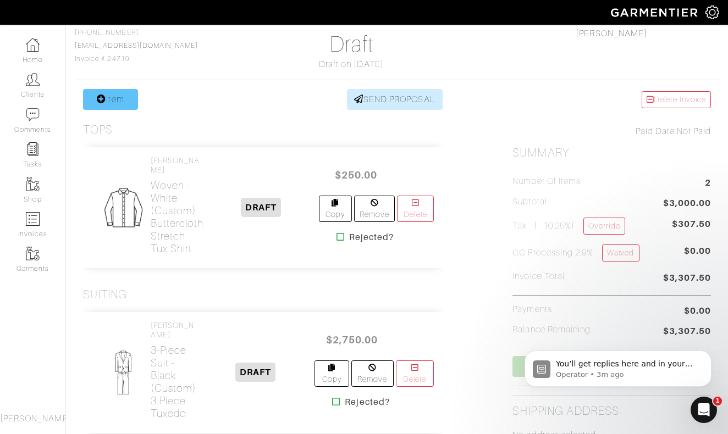
click at [105, 101] on link "Item" at bounding box center [110, 99] width 55 height 21
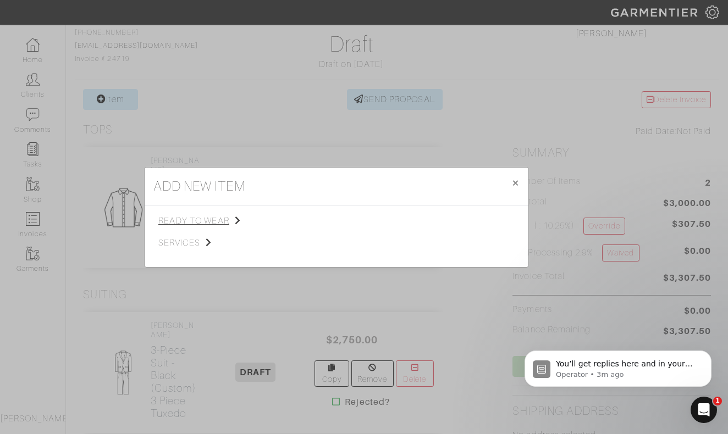
click at [191, 220] on span "ready to wear" at bounding box center [213, 220] width 110 height 13
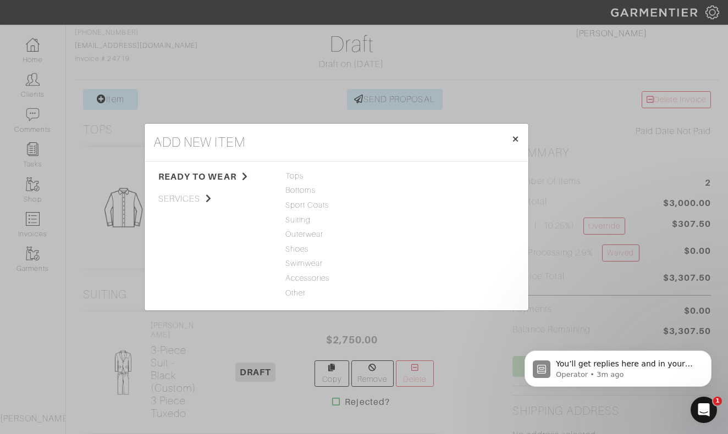
click at [517, 142] on span "×" at bounding box center [515, 138] width 8 height 15
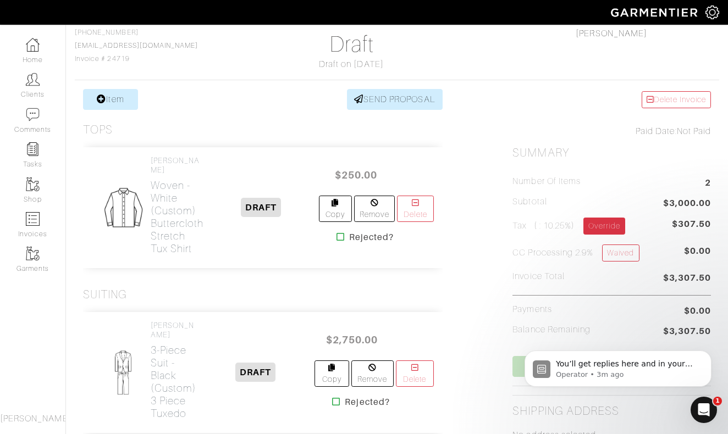
click at [608, 225] on link "Override" at bounding box center [603, 226] width 41 height 17
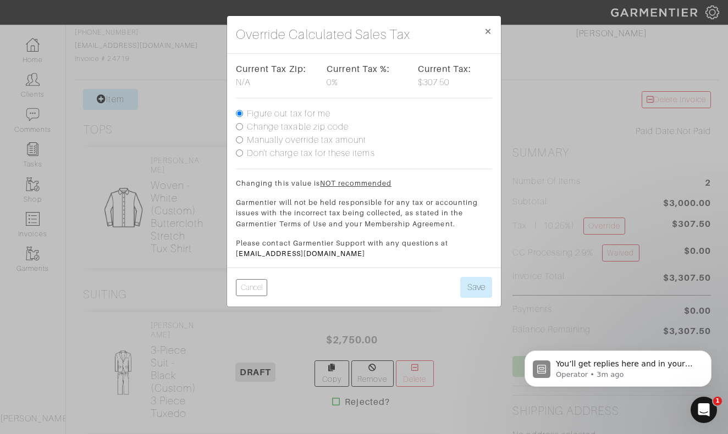
click at [304, 153] on label "Don't charge tax for these items" at bounding box center [311, 153] width 128 height 13
click at [243, 153] on input "Don't charge tax for these items" at bounding box center [239, 152] width 7 height 7
radio input "true"
click at [475, 288] on button "Save" at bounding box center [476, 287] width 32 height 21
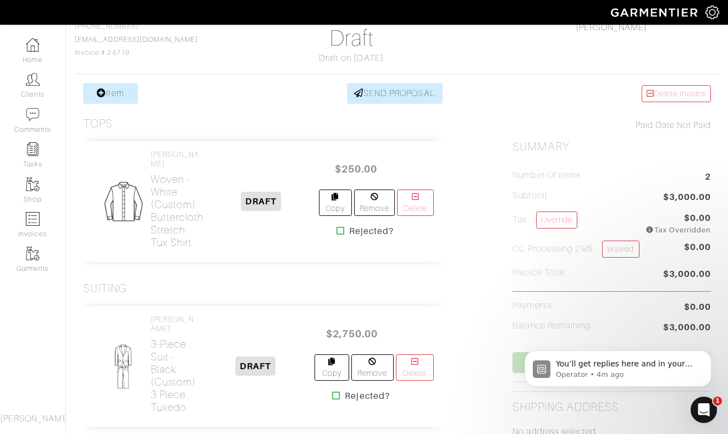
scroll to position [82, 0]
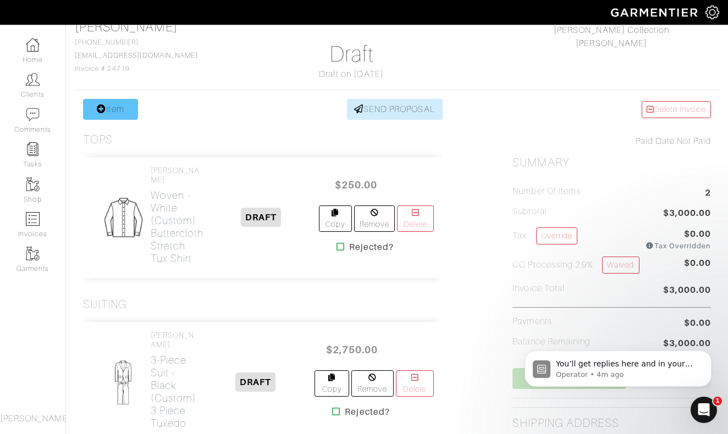
click at [110, 110] on link "Item" at bounding box center [110, 109] width 55 height 21
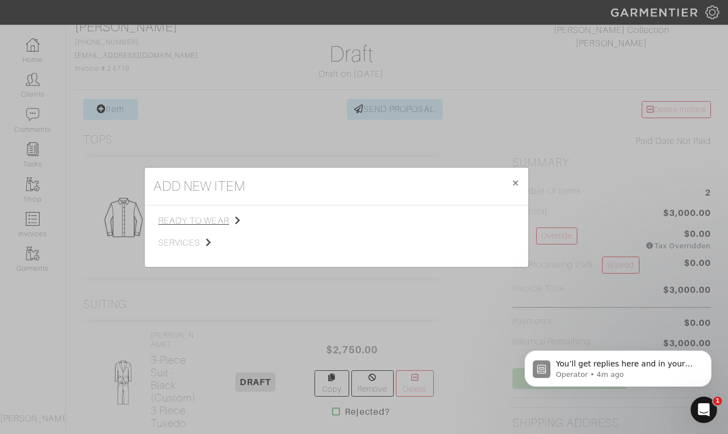
click at [202, 221] on span "ready to wear" at bounding box center [213, 220] width 110 height 13
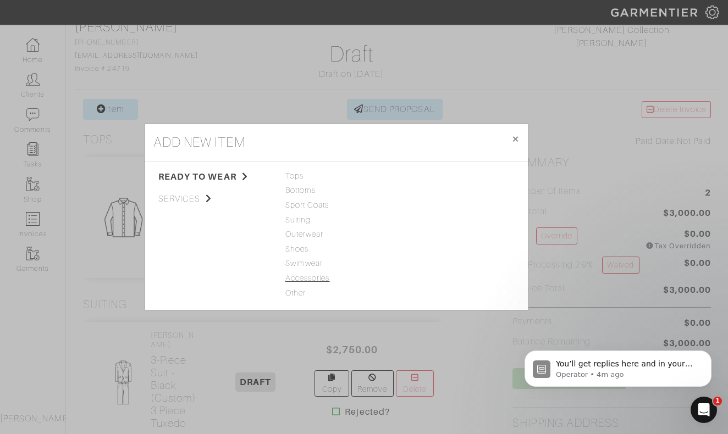
click at [306, 276] on span "Accessories" at bounding box center [336, 279] width 102 height 12
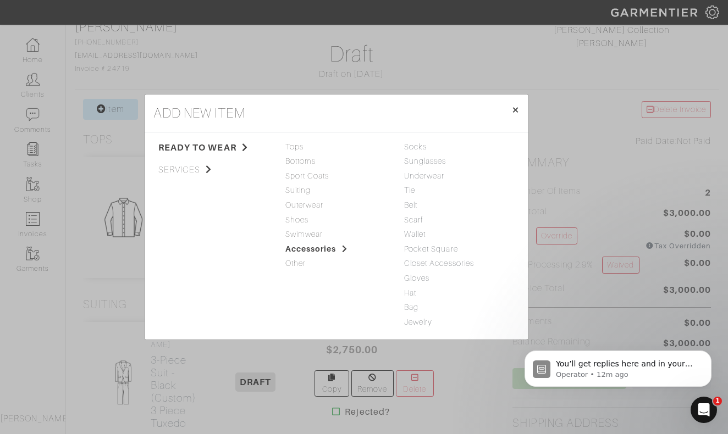
click at [517, 110] on span "×" at bounding box center [515, 109] width 8 height 15
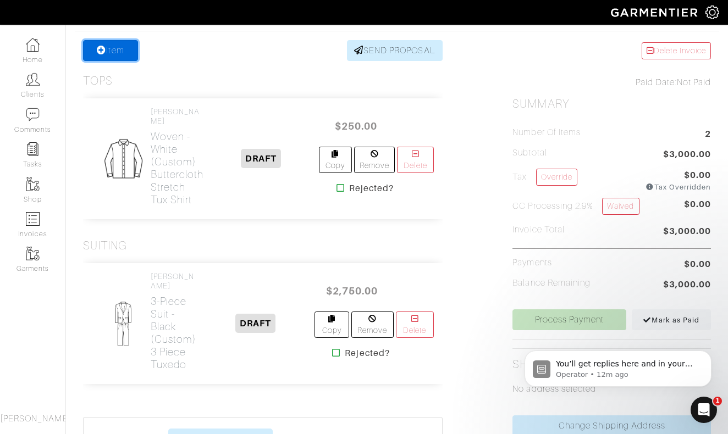
scroll to position [140, 0]
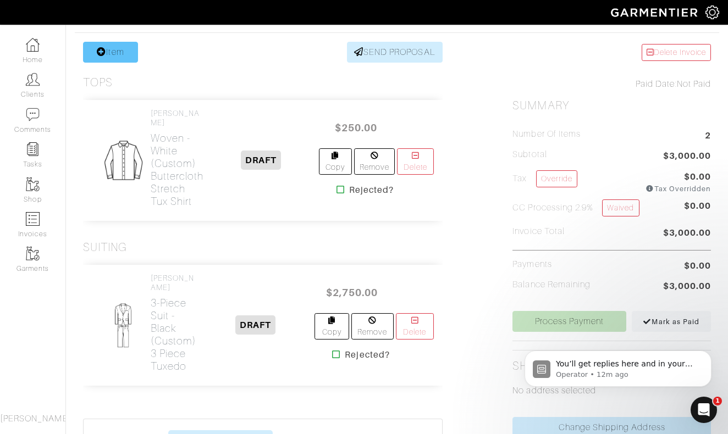
click at [106, 54] on link "Item" at bounding box center [110, 52] width 55 height 21
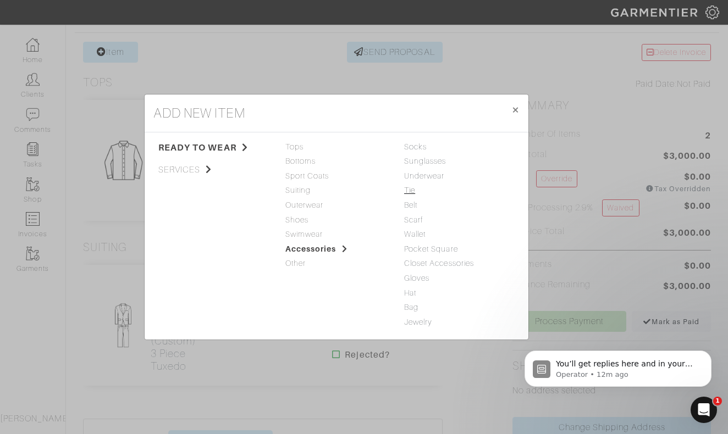
click at [412, 193] on link "Tie" at bounding box center [409, 190] width 11 height 9
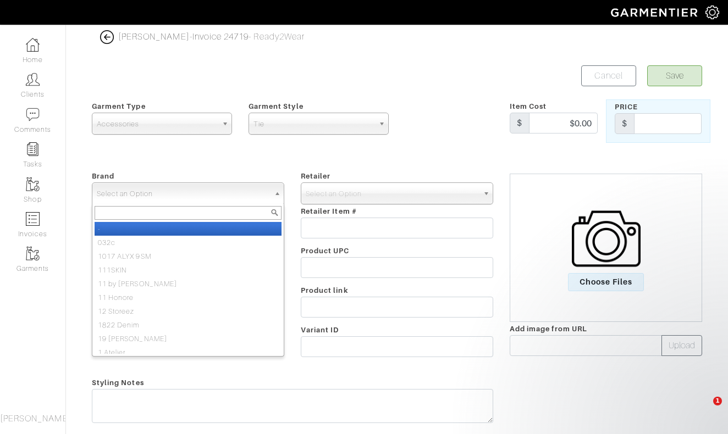
click at [220, 192] on span "Select an Option" at bounding box center [183, 194] width 173 height 22
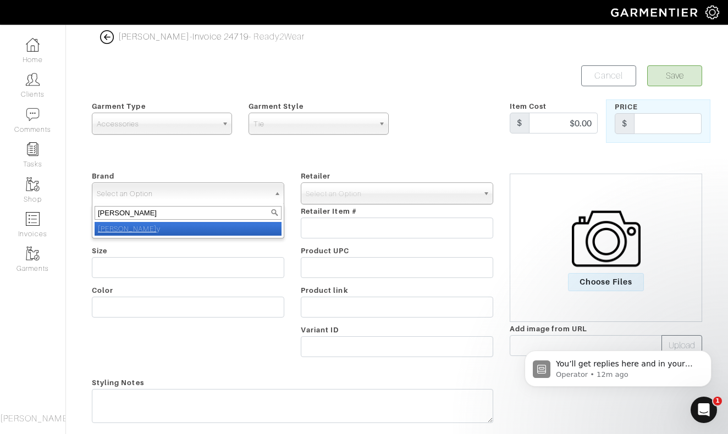
type input "nick roy"
select select "[PERSON_NAME]"
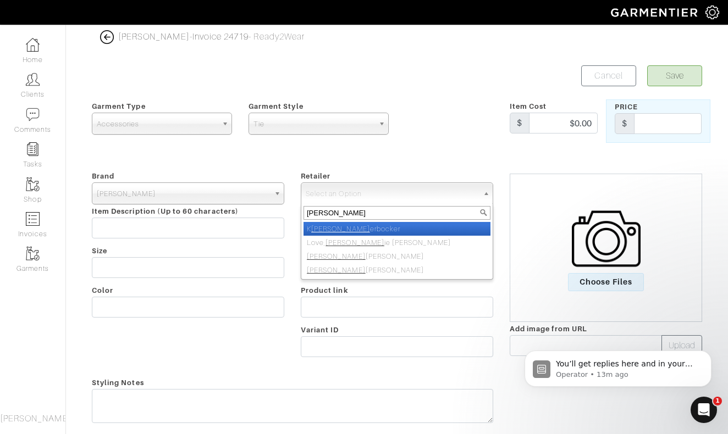
type input "nick roy"
select select "5031"
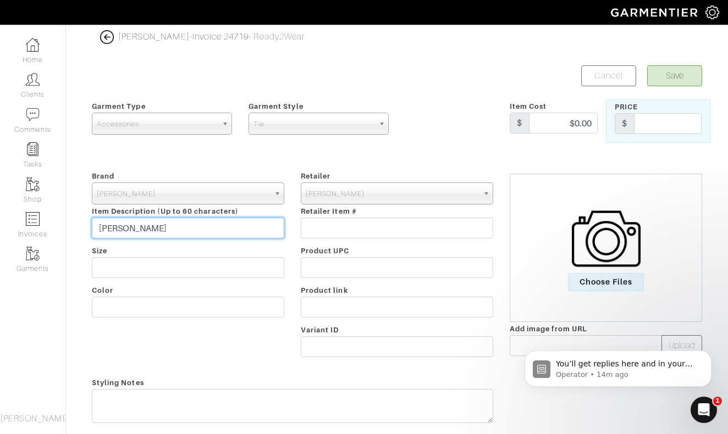
click at [185, 226] on input "Bowtie" at bounding box center [188, 228] width 192 height 21
click at [161, 229] on input "Bowtie and Cumberbund" at bounding box center [188, 228] width 192 height 21
type input "[PERSON_NAME] and Cummerbund"
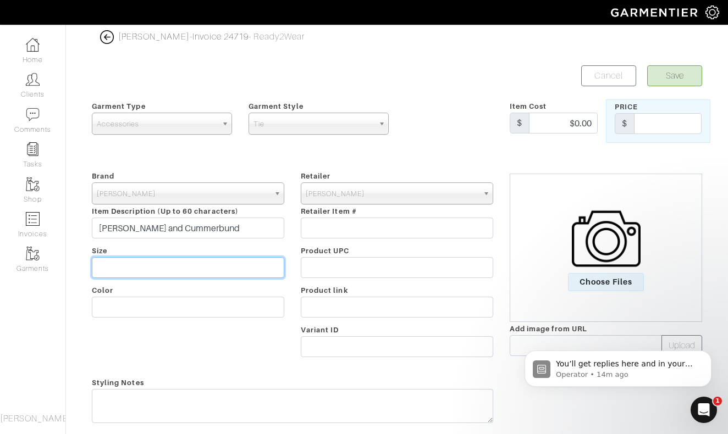
click at [146, 266] on input "text" at bounding box center [188, 267] width 192 height 21
type input "Custom"
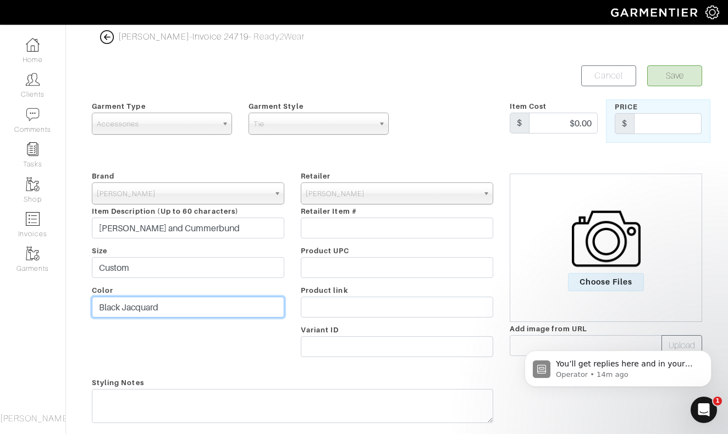
click at [124, 306] on input "Black Jacquard" at bounding box center [188, 307] width 192 height 21
type input "Black Flower Jacquard"
click at [680, 76] on button "Save" at bounding box center [674, 75] width 55 height 21
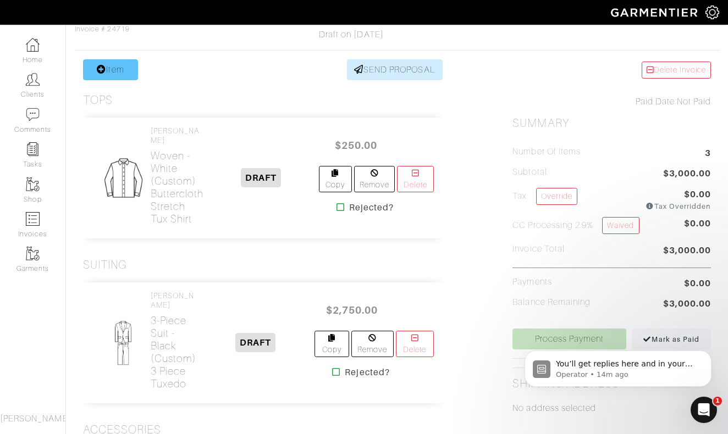
click at [99, 71] on icon at bounding box center [101, 69] width 9 height 9
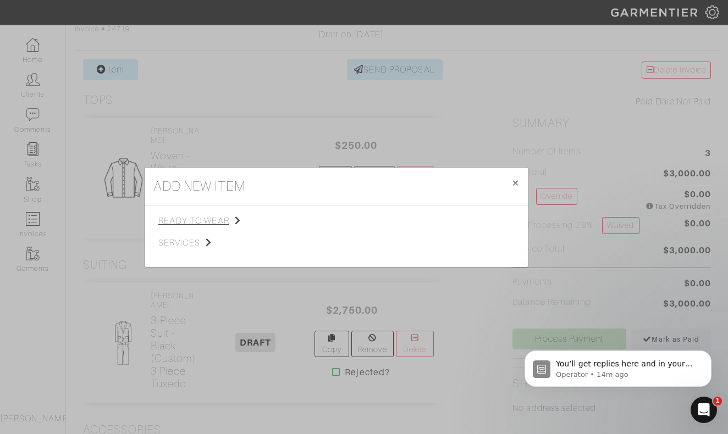
click at [206, 218] on span "ready to wear" at bounding box center [213, 220] width 110 height 13
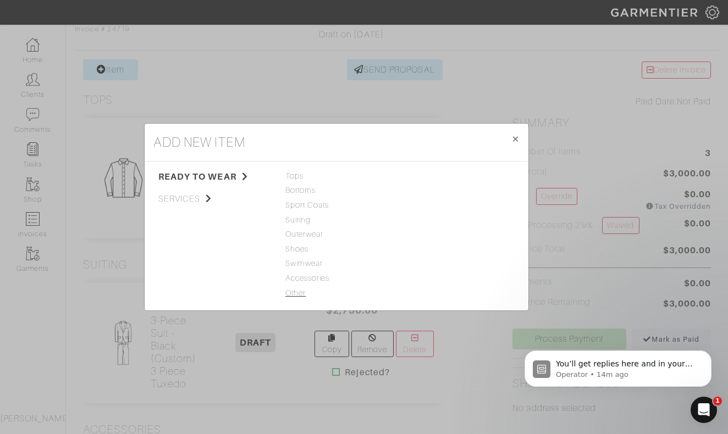
click at [294, 291] on span "Other" at bounding box center [336, 293] width 102 height 12
click at [421, 220] on link "Miscellaneous" at bounding box center [430, 219] width 52 height 9
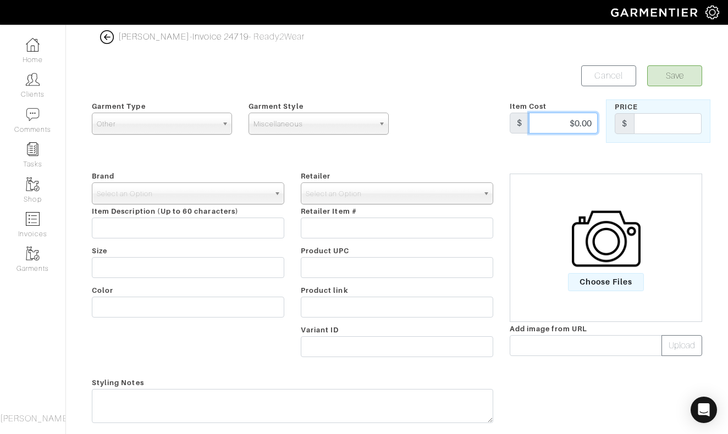
drag, startPoint x: 564, startPoint y: 120, endPoint x: 595, endPoint y: 120, distance: 30.2
click at [595, 120] on input "$0.00" at bounding box center [563, 123] width 69 height 21
type input "120"
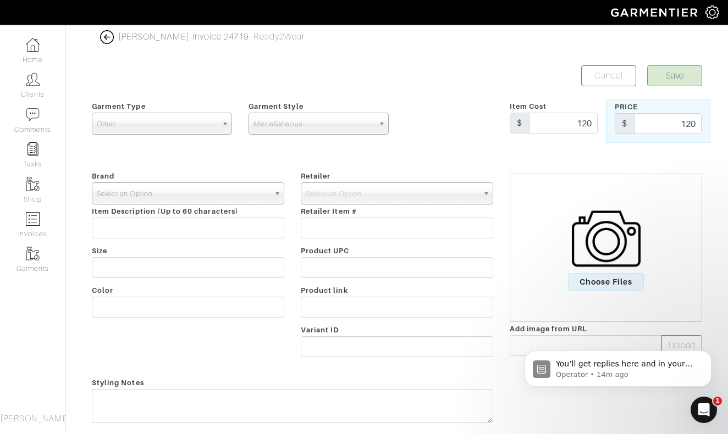
click at [251, 190] on span "Select an Option" at bounding box center [183, 194] width 173 height 22
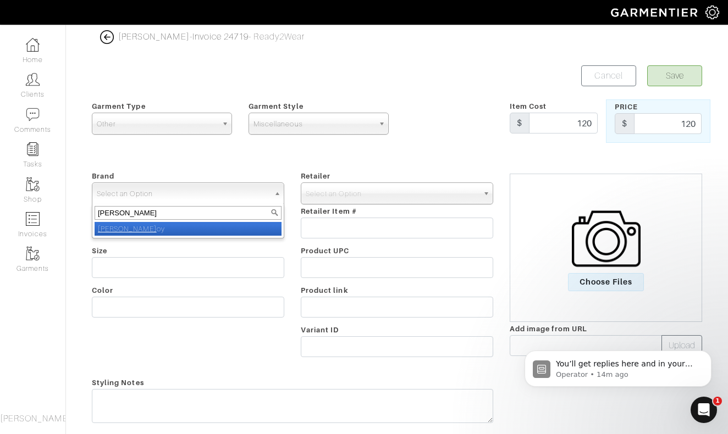
type input "[PERSON_NAME]"
select select "[PERSON_NAME]"
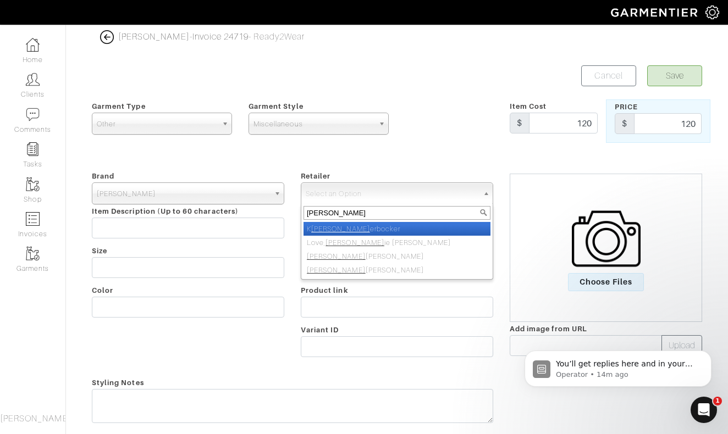
type input "[PERSON_NAME]"
select select "5031"
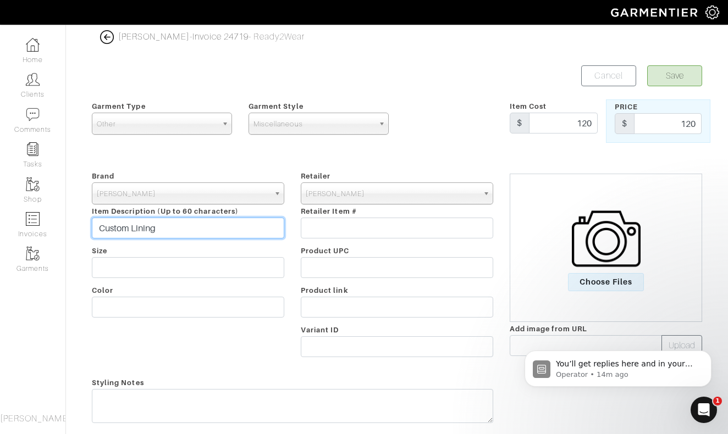
type input "Custom Lining"
click at [673, 73] on button "Save" at bounding box center [674, 75] width 55 height 21
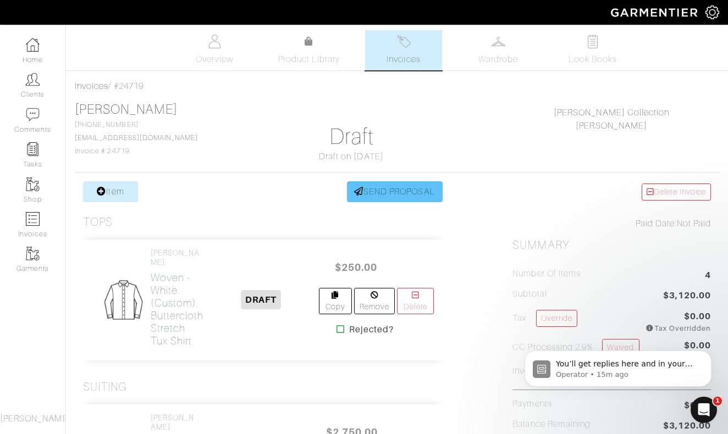
click at [386, 185] on link "SEND PROPOSAL" at bounding box center [395, 191] width 96 height 21
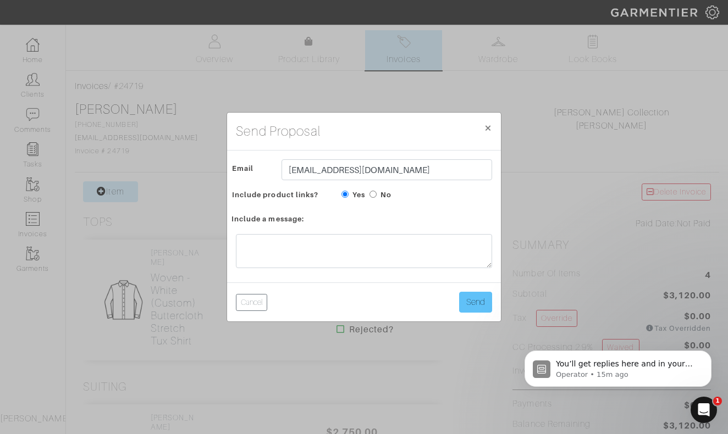
click at [481, 306] on button "Send" at bounding box center [475, 302] width 33 height 21
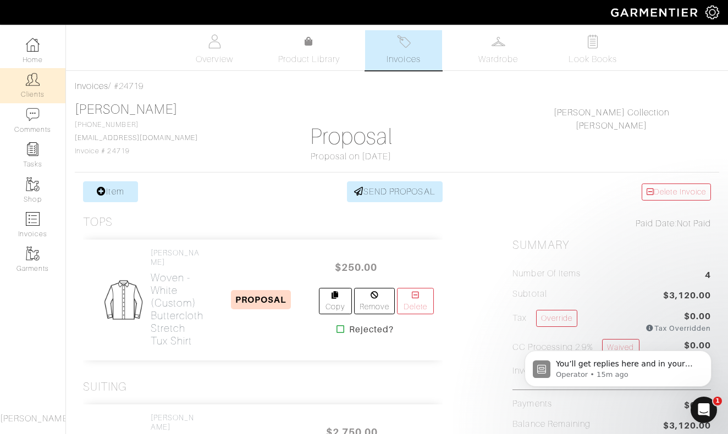
click at [31, 83] on img at bounding box center [33, 80] width 14 height 14
